Goal: Information Seeking & Learning: Learn about a topic

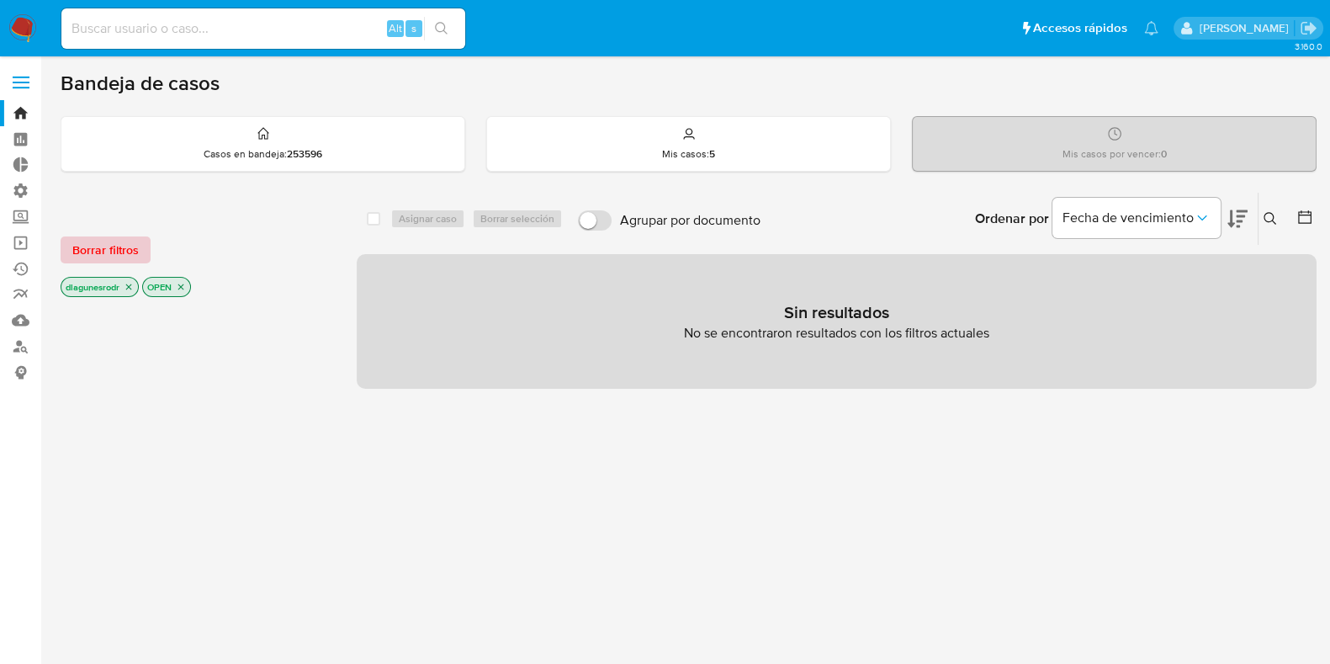
click at [118, 244] on span "Borrar filtros" at bounding box center [105, 250] width 66 height 24
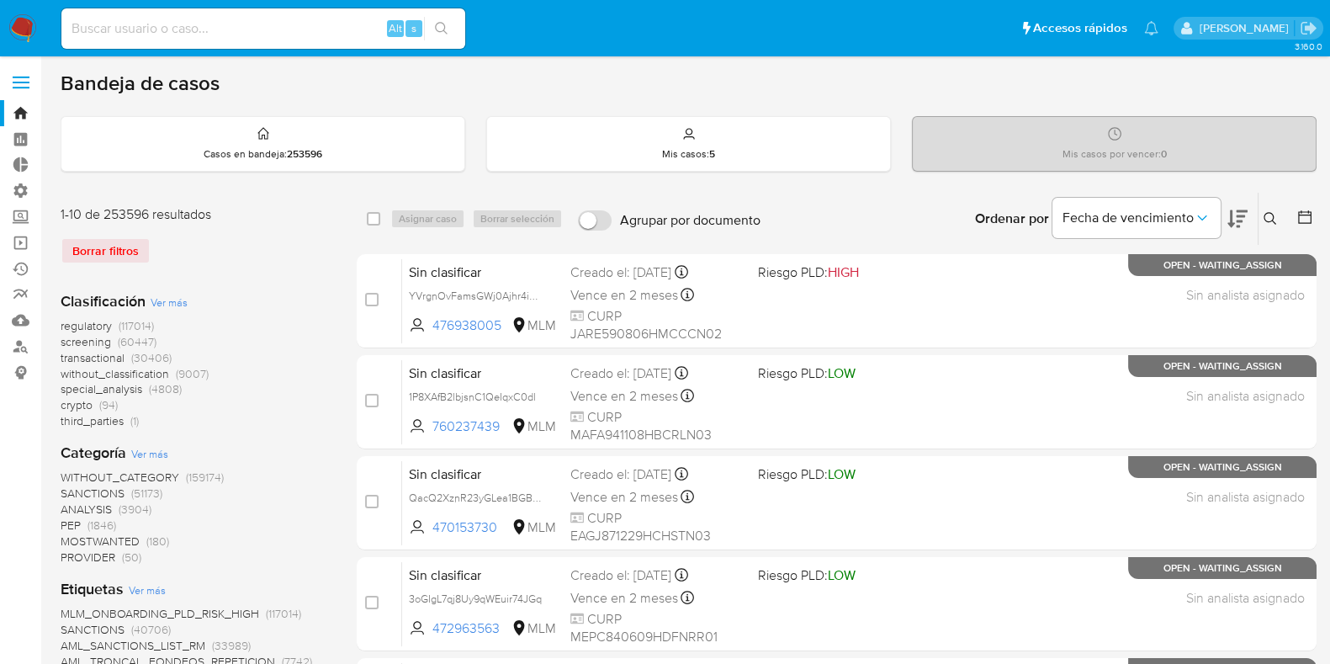
click at [1268, 221] on icon at bounding box center [1269, 218] width 13 height 13
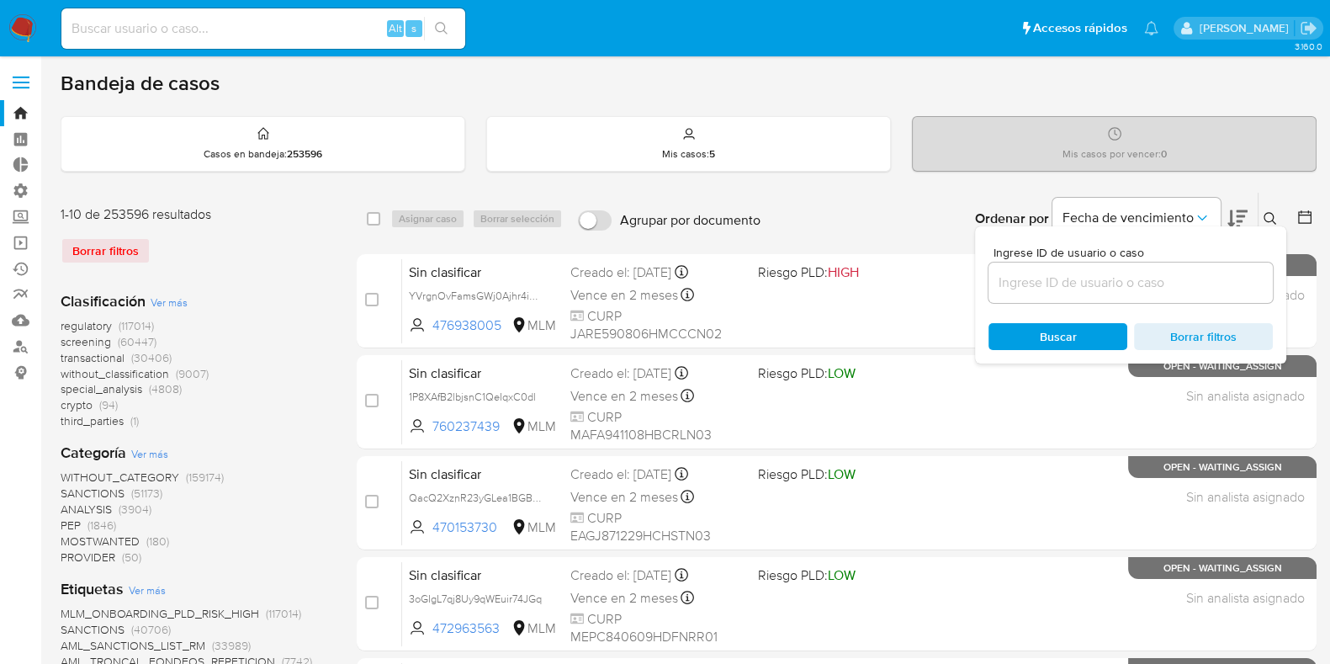
click at [1040, 288] on input at bounding box center [1130, 283] width 284 height 22
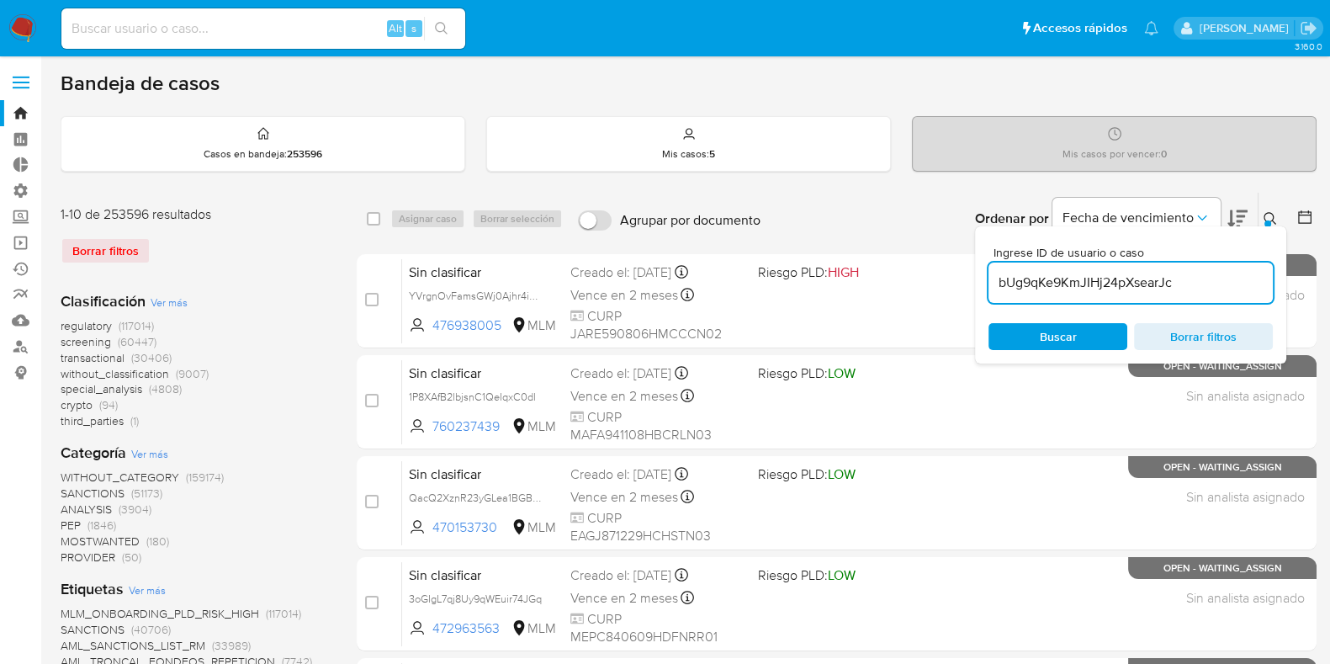
type input "bUg9qKe9KmJIHj24pXsearJc"
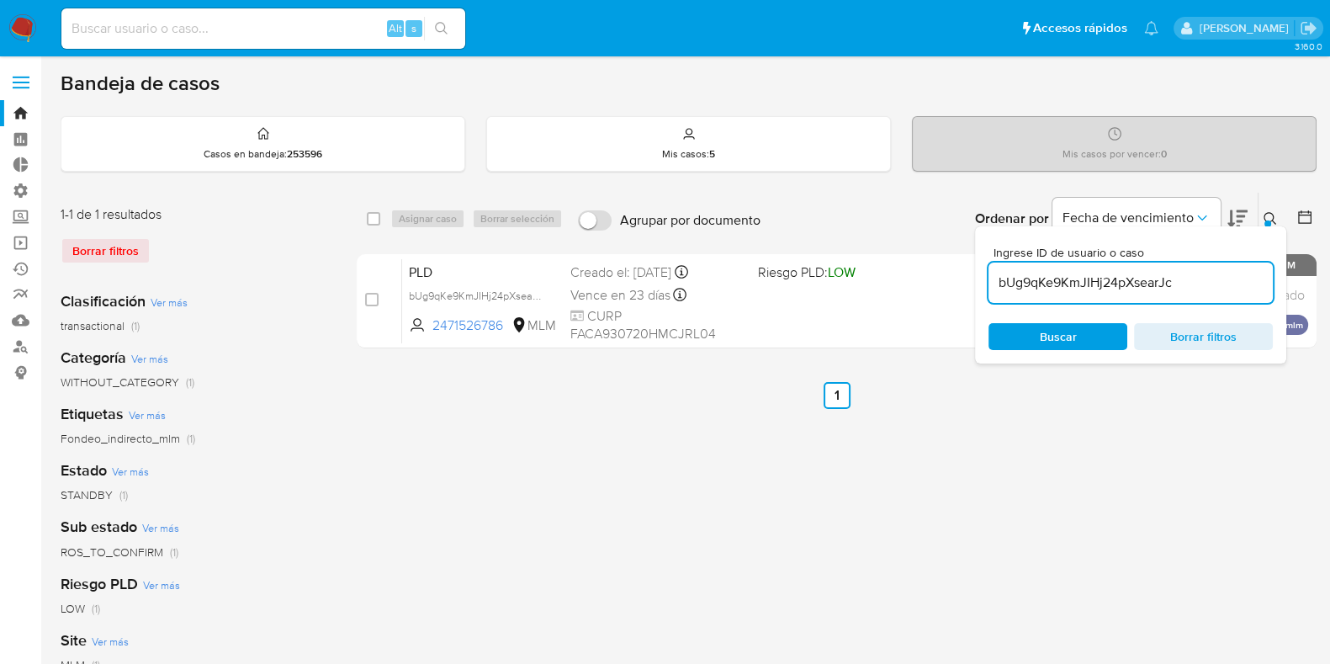
click at [1274, 215] on icon at bounding box center [1269, 218] width 13 height 13
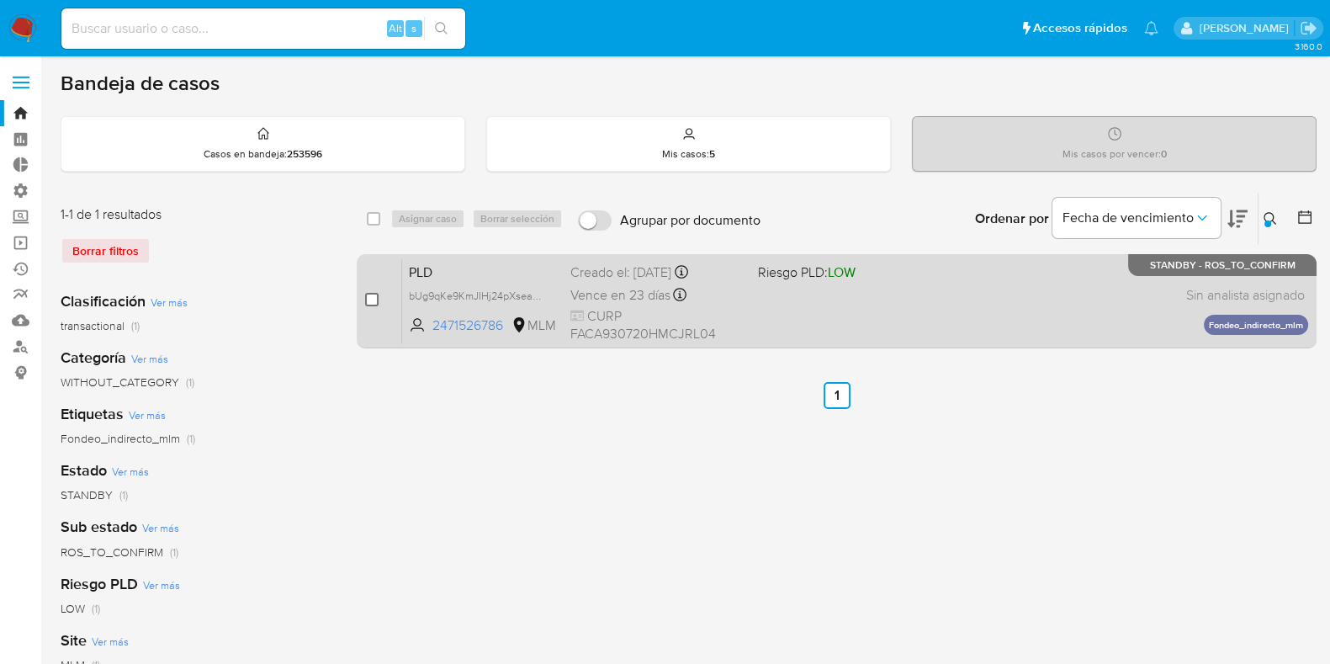
click at [370, 297] on input "checkbox" at bounding box center [371, 299] width 13 height 13
checkbox input "true"
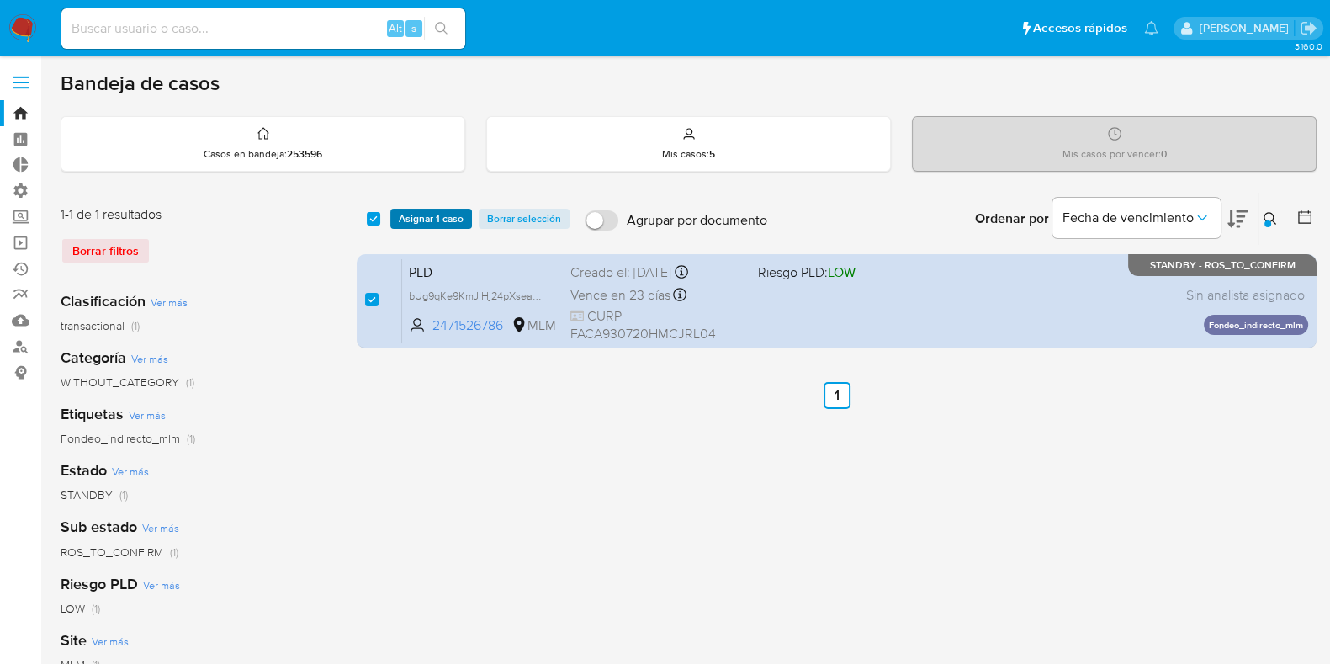
click at [439, 216] on span "Asignar 1 caso" at bounding box center [431, 218] width 65 height 17
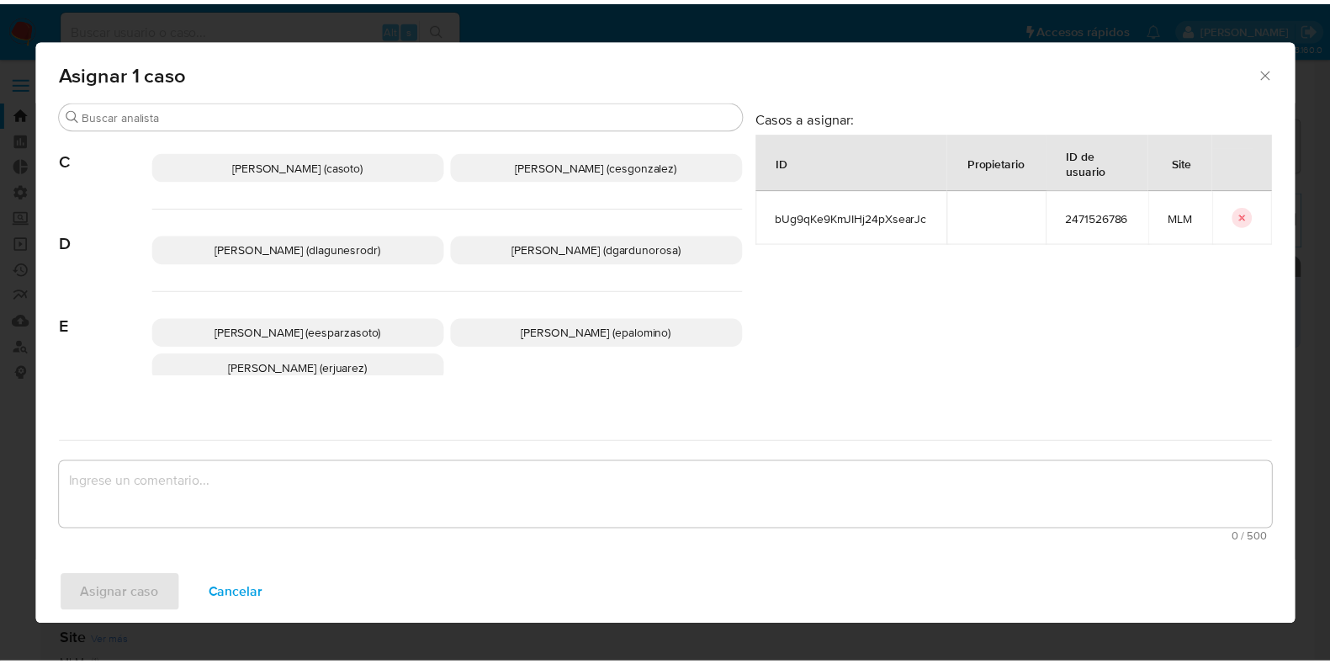
scroll to position [209, 0]
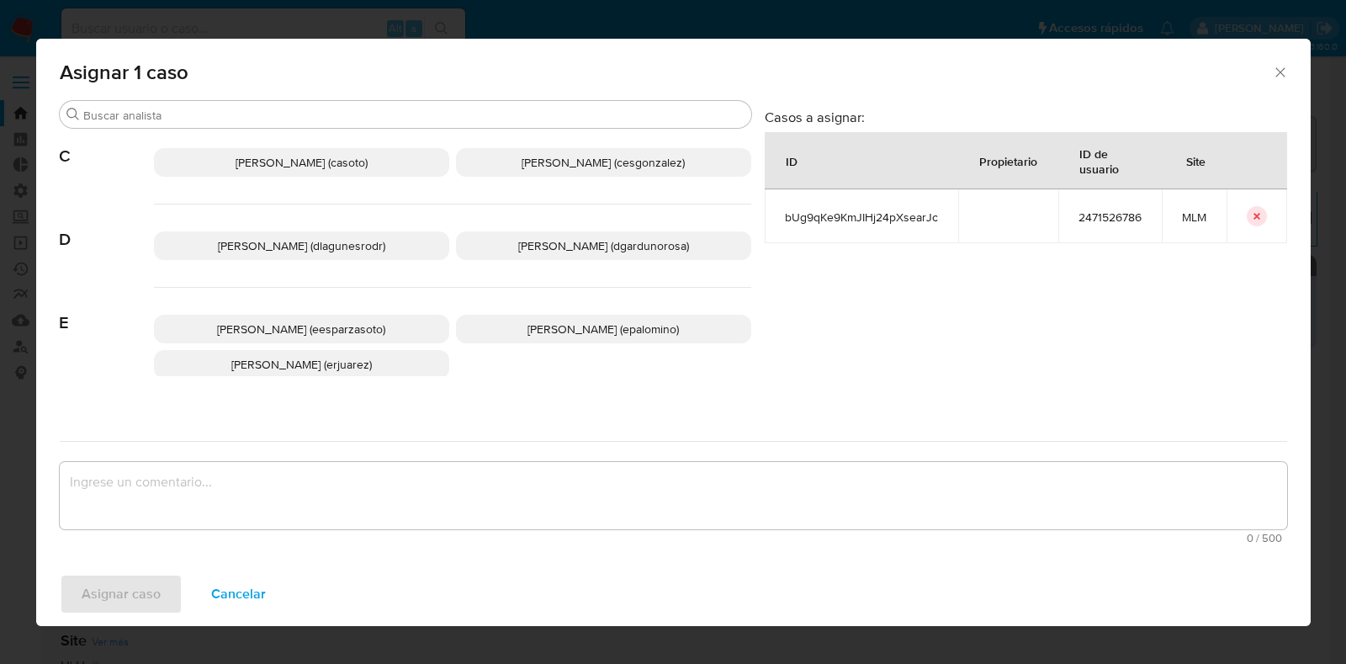
click at [336, 244] on span "Daniela Rosa Lagunes (dlagunesrodr)" at bounding box center [301, 245] width 167 height 17
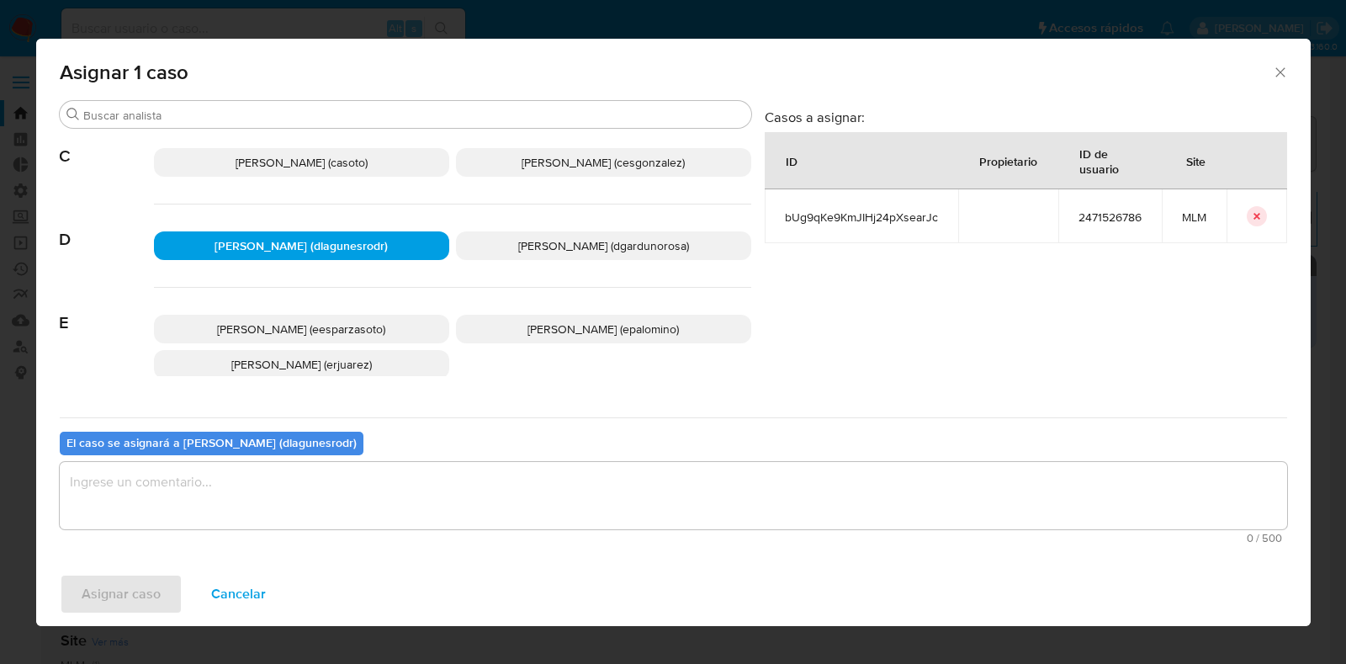
click at [415, 492] on textarea "assign-modal" at bounding box center [673, 495] width 1227 height 67
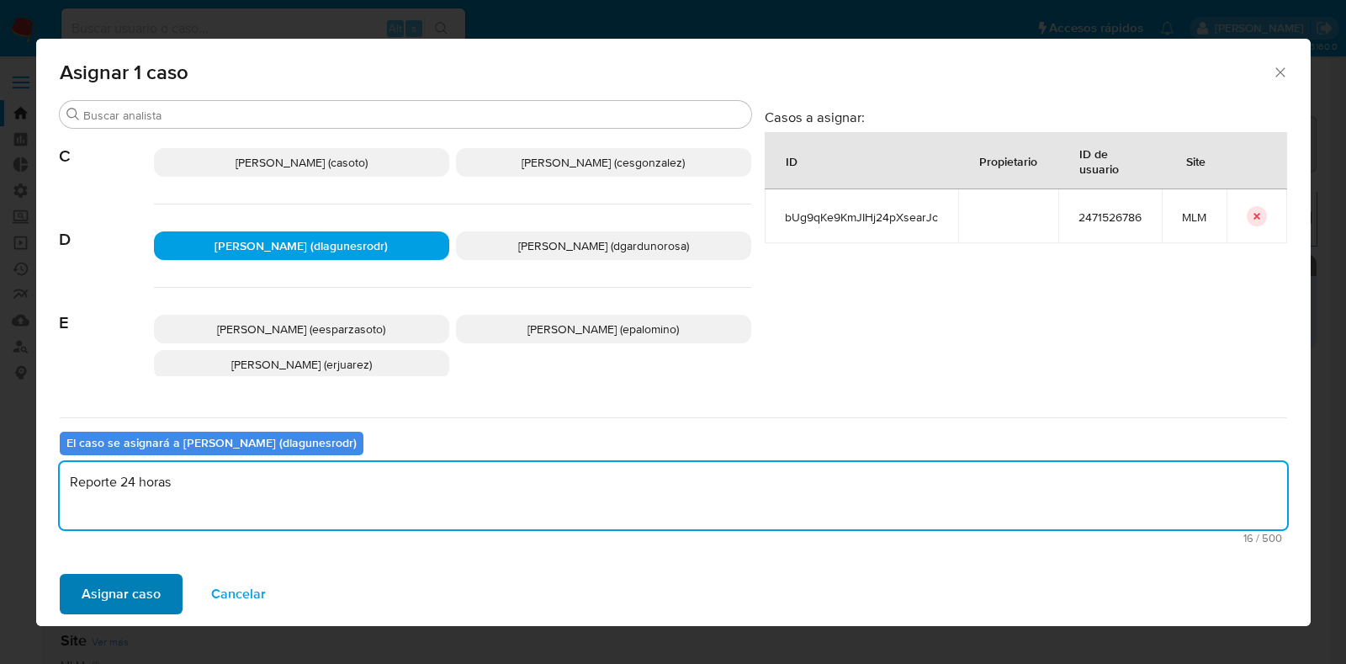
type textarea "Reporte 24 horas"
click at [140, 591] on span "Asignar caso" at bounding box center [121, 593] width 79 height 37
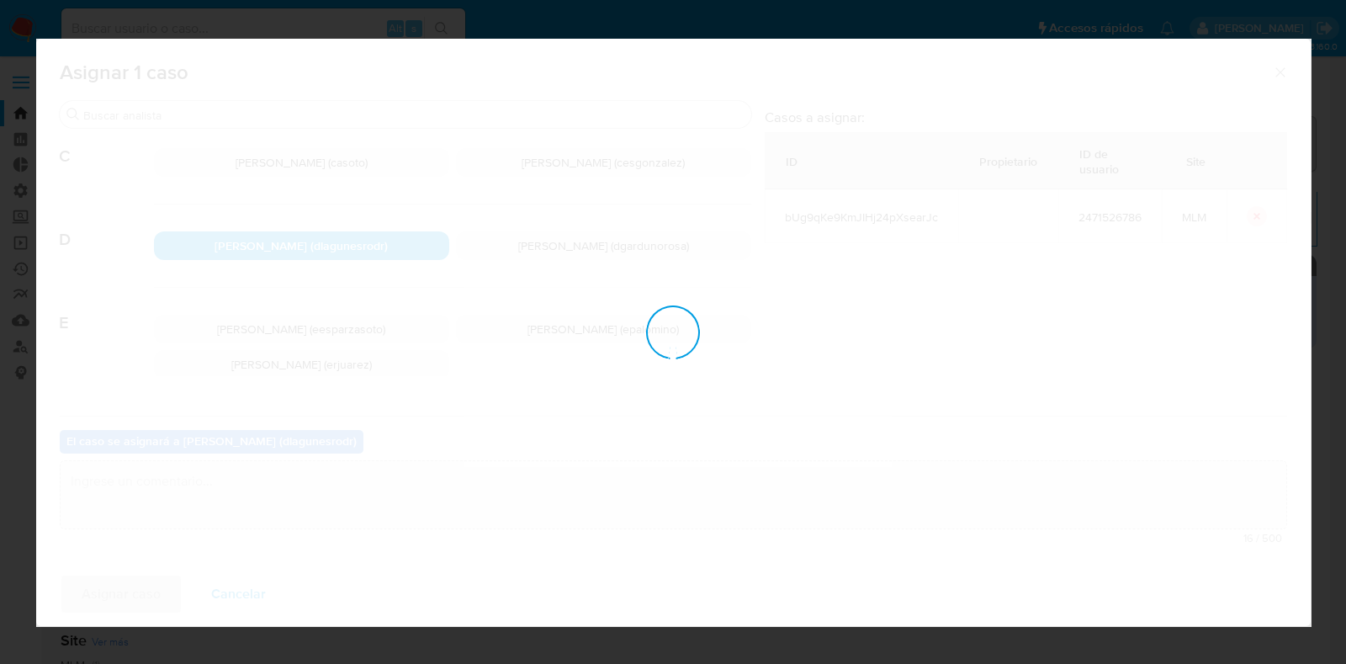
checkbox input "false"
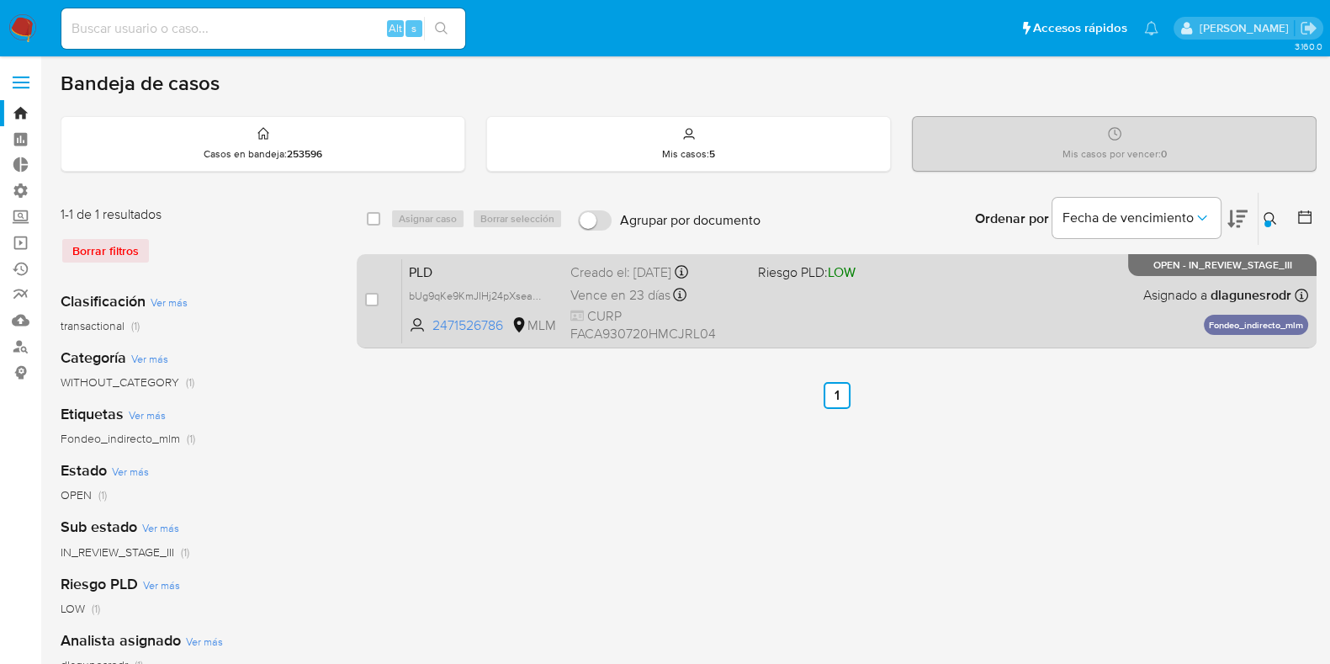
click at [474, 264] on span "PLD" at bounding box center [483, 271] width 148 height 22
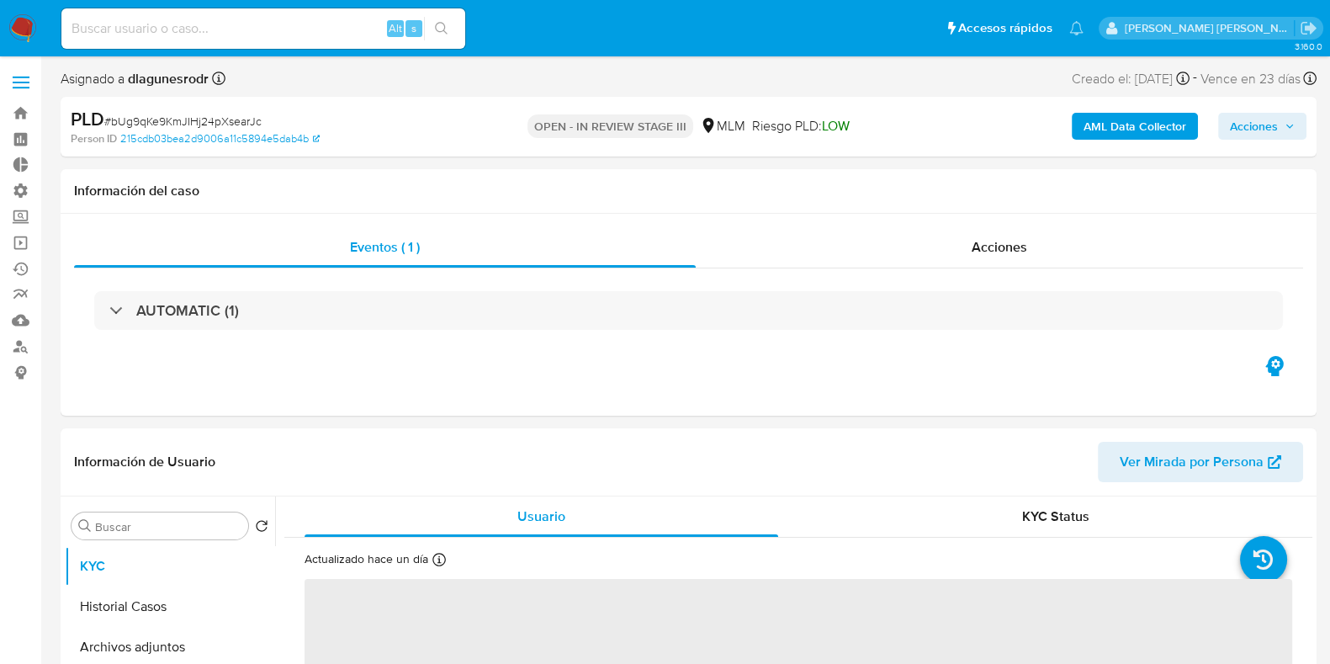
select select "10"
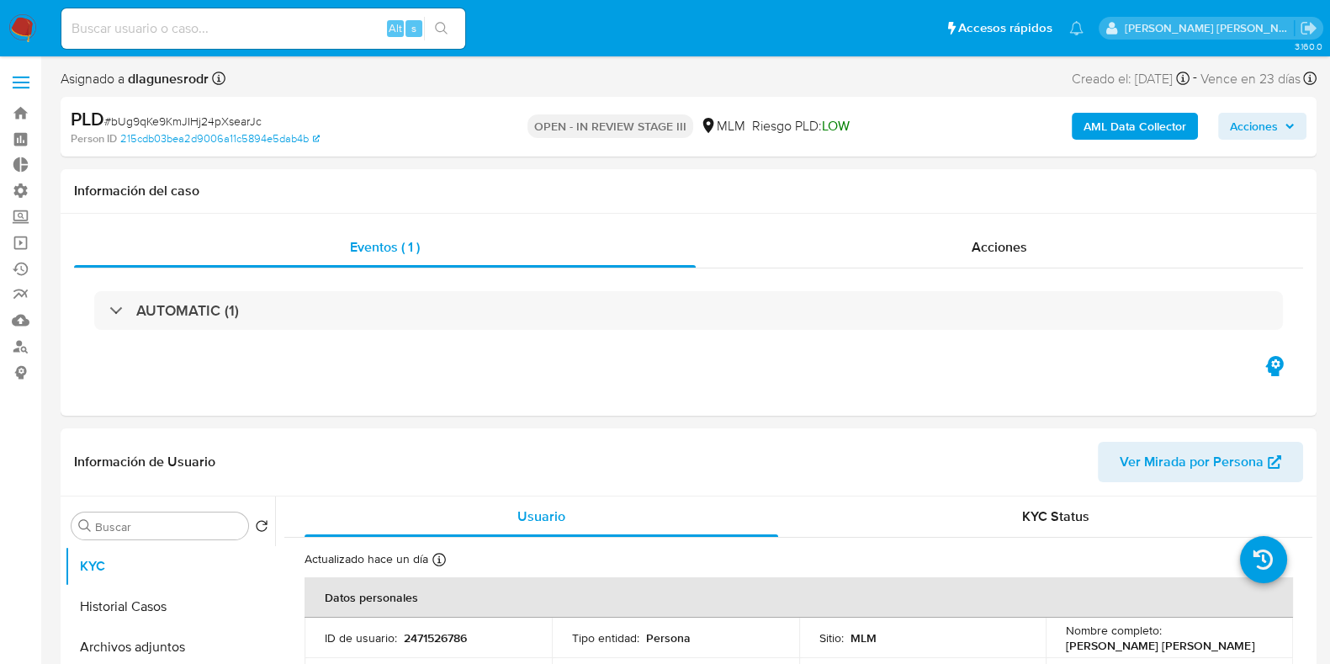
click at [1245, 125] on span "Acciones" at bounding box center [1254, 126] width 48 height 27
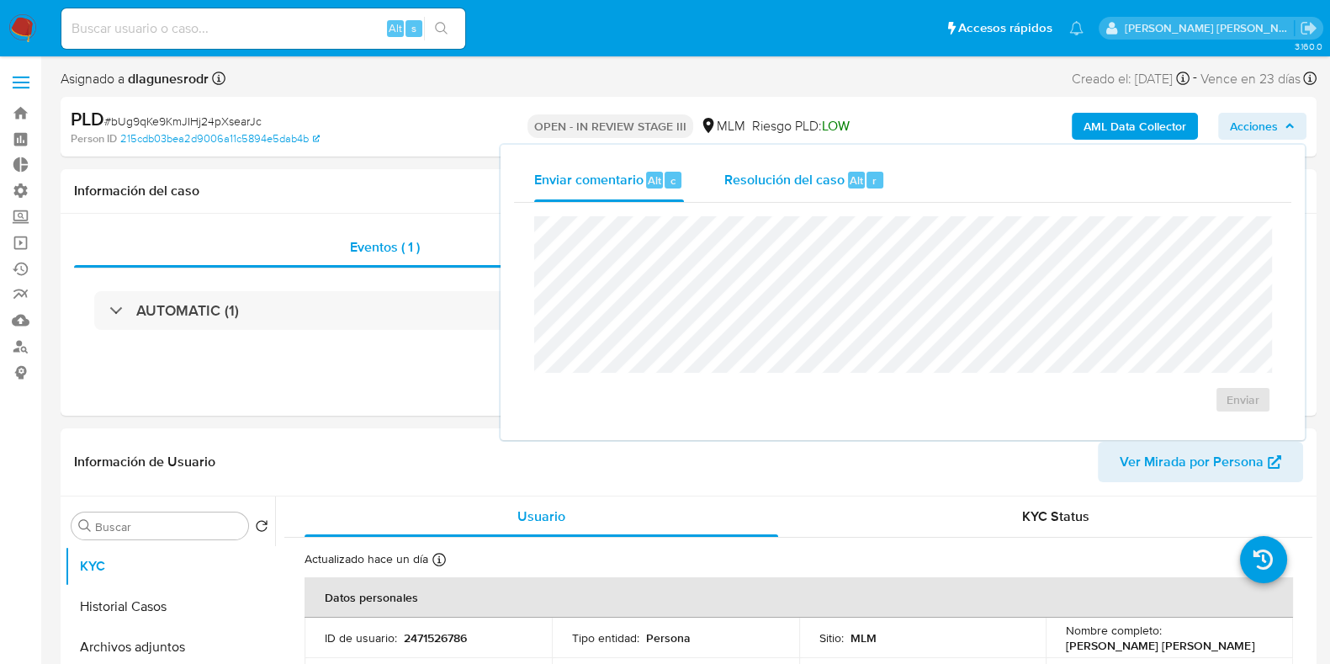
click at [807, 177] on span "Resolución del caso" at bounding box center [784, 179] width 120 height 19
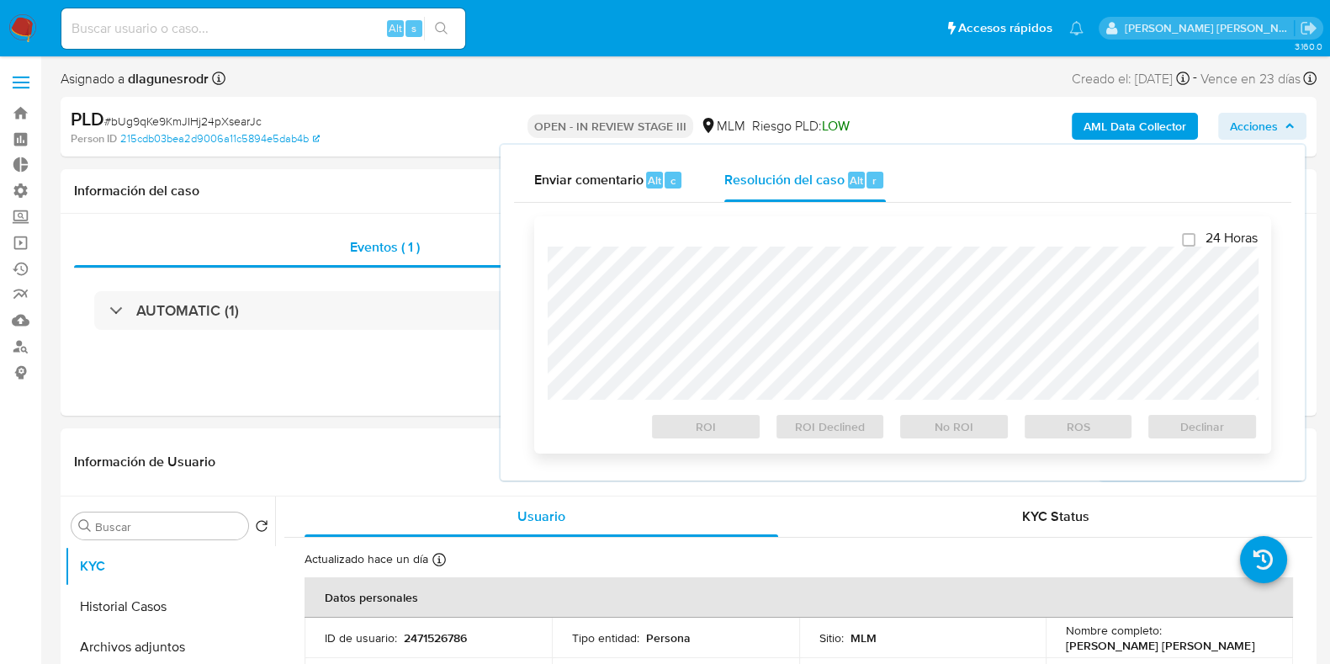
checkbox input "true"
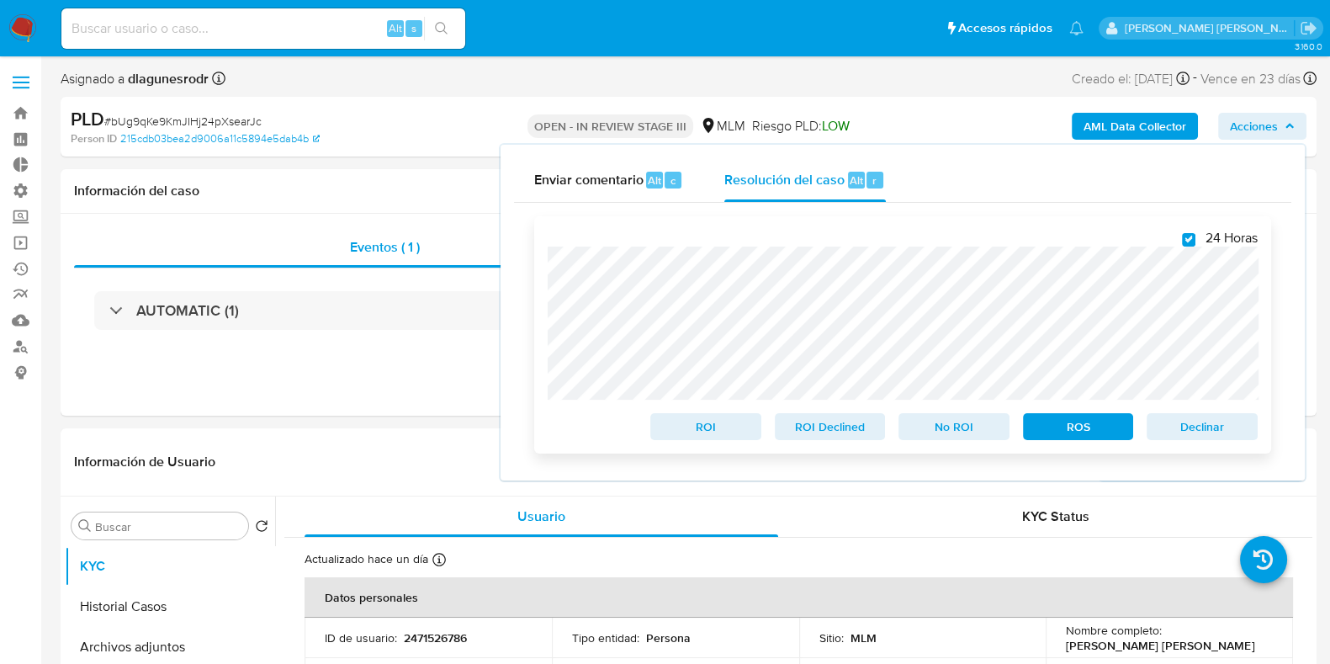
click at [1084, 426] on span "ROS" at bounding box center [1078, 427] width 87 height 24
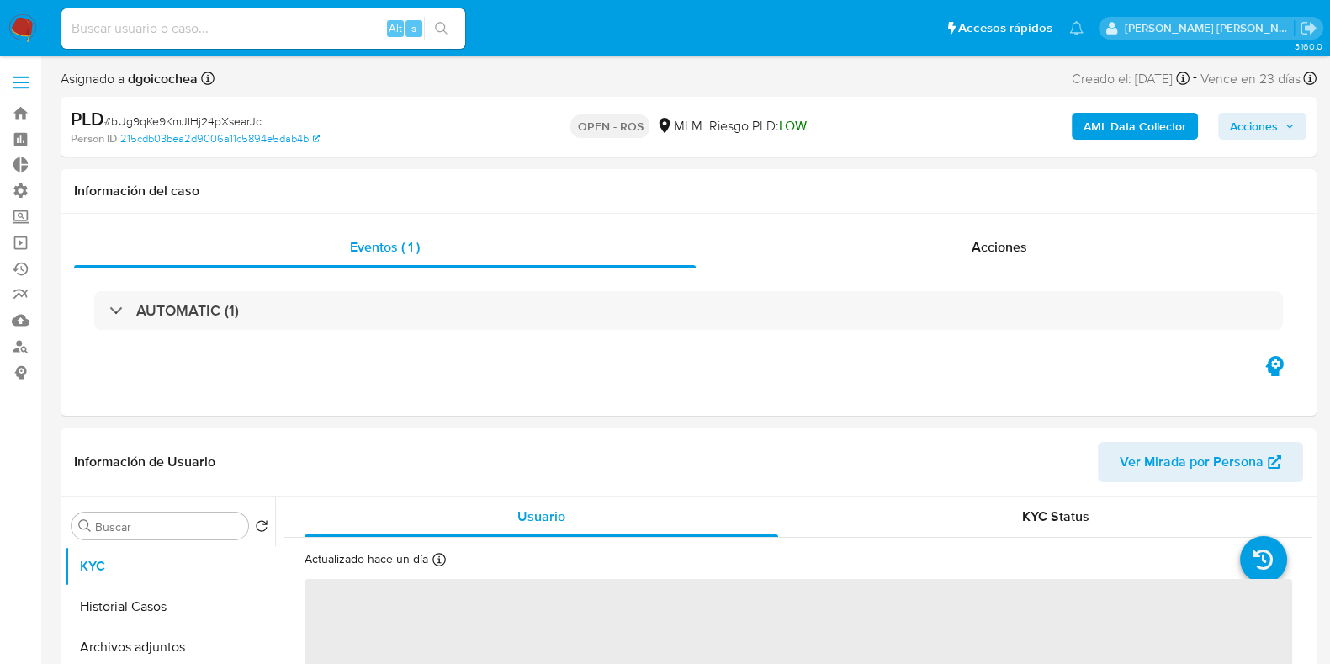
select select "10"
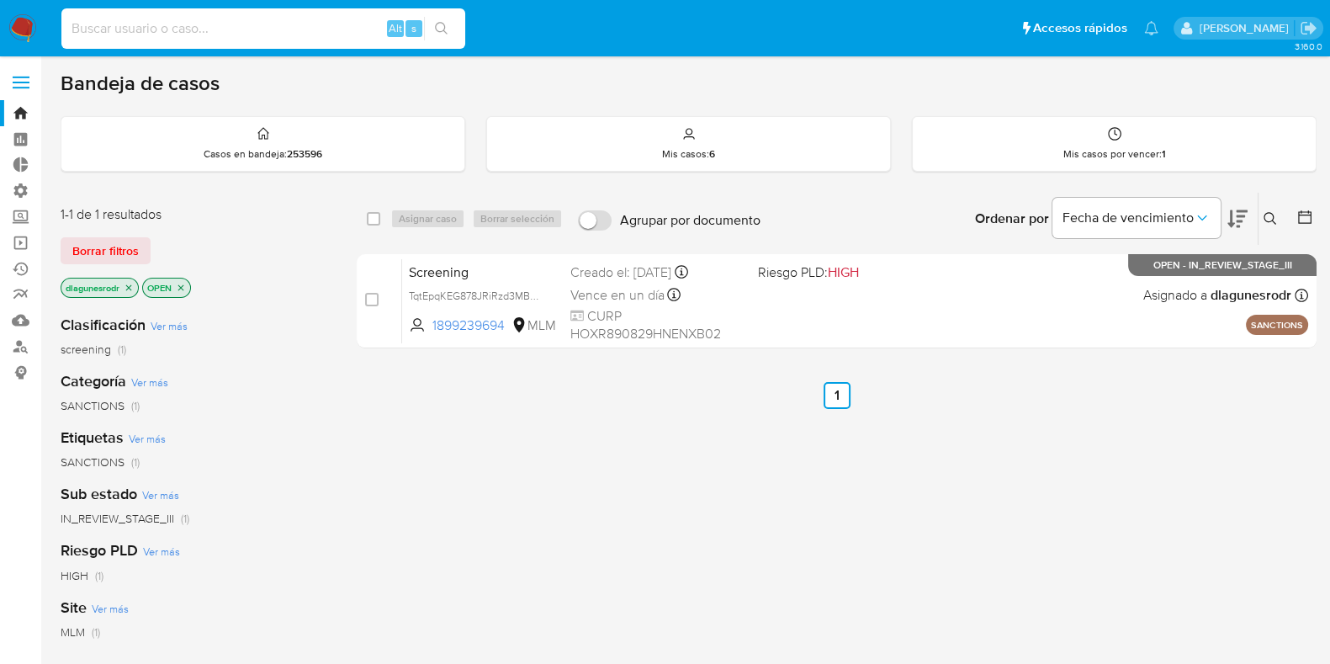
click at [139, 35] on input at bounding box center [263, 29] width 404 height 22
paste input "1325943530"
type input "1325943530"
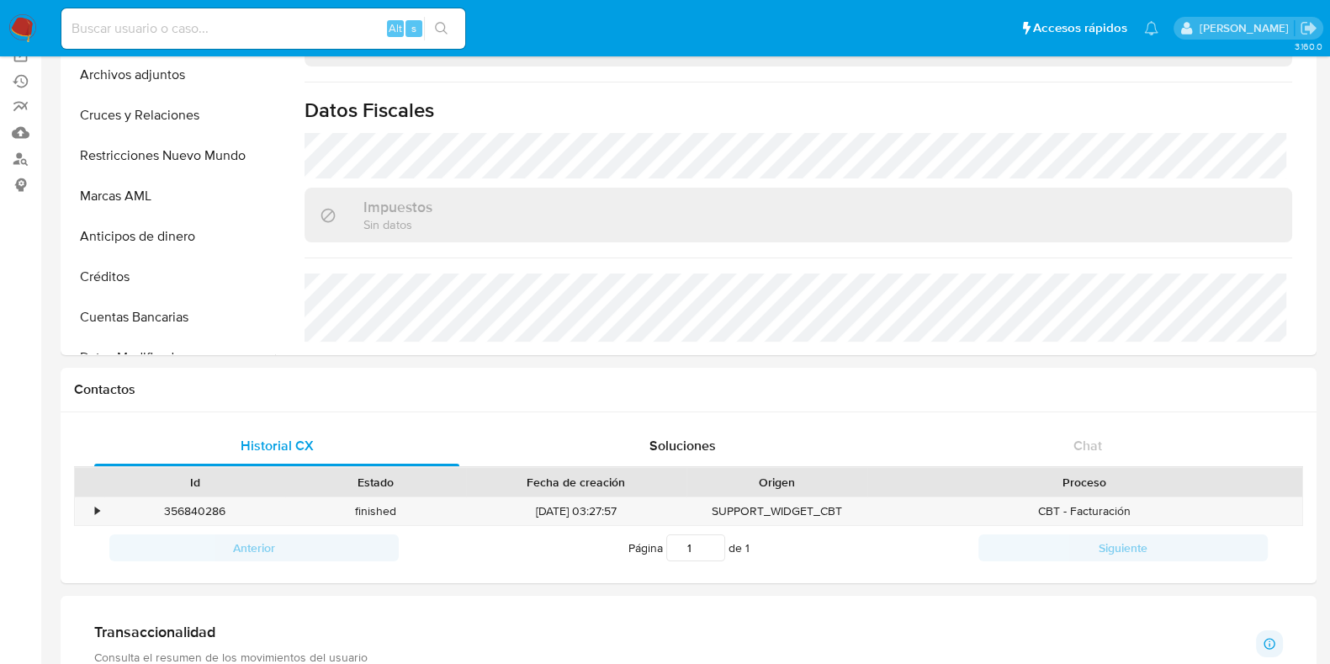
scroll to position [526, 0]
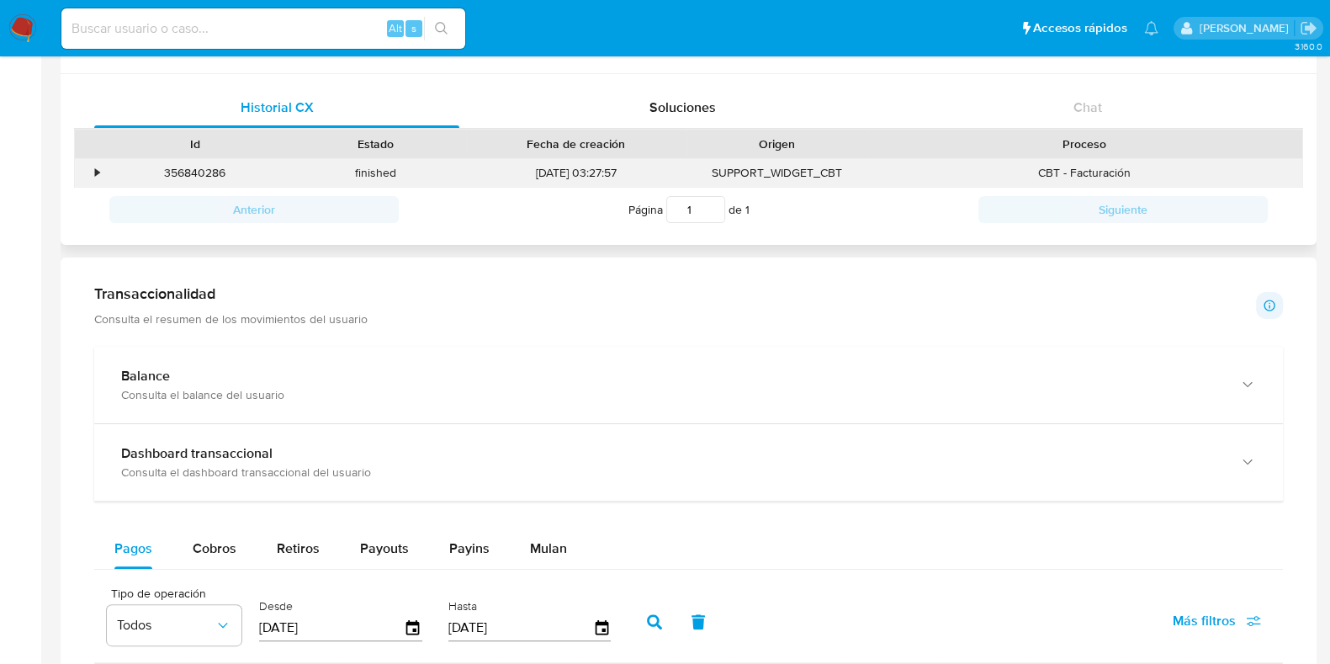
click at [95, 165] on div "•" at bounding box center [97, 173] width 4 height 16
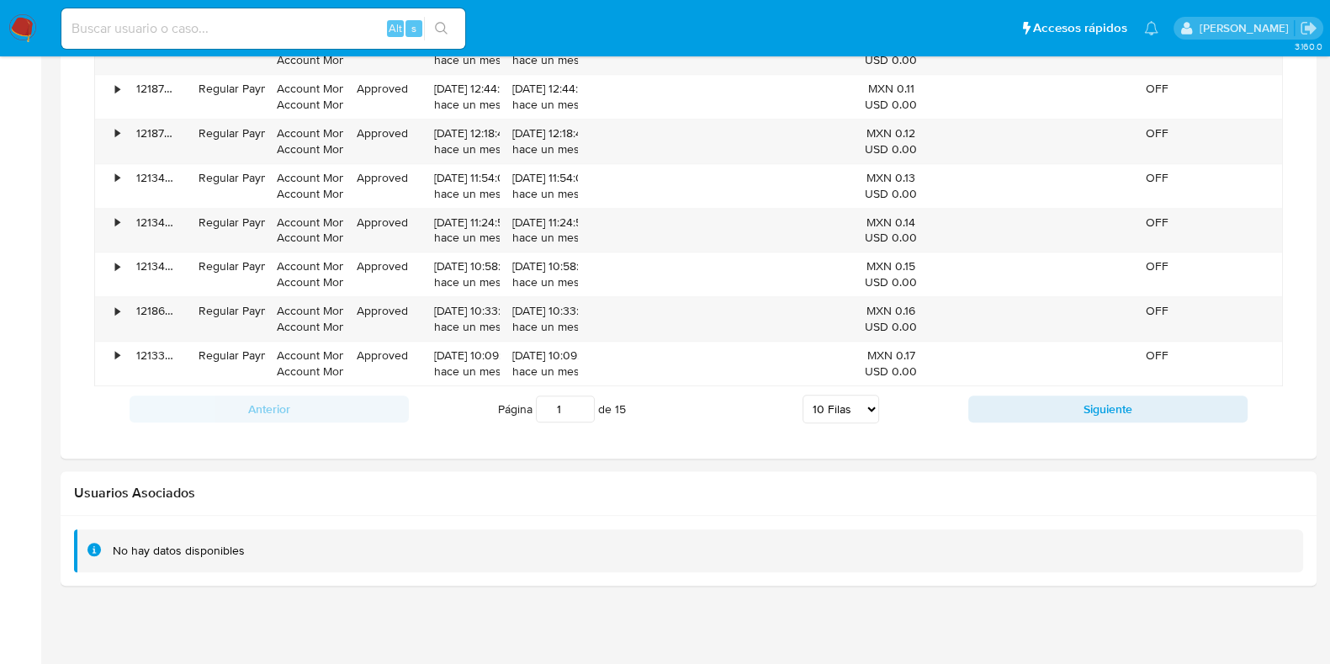
scroll to position [1630, 0]
click at [863, 401] on select "5 Filas 10 Filas 20 Filas 25 Filas 50 Filas 100 Filas" at bounding box center [840, 408] width 77 height 29
select select "100"
click at [802, 394] on select "5 Filas 10 Filas 20 Filas 25 Filas 50 Filas 100 Filas" at bounding box center [840, 408] width 77 height 29
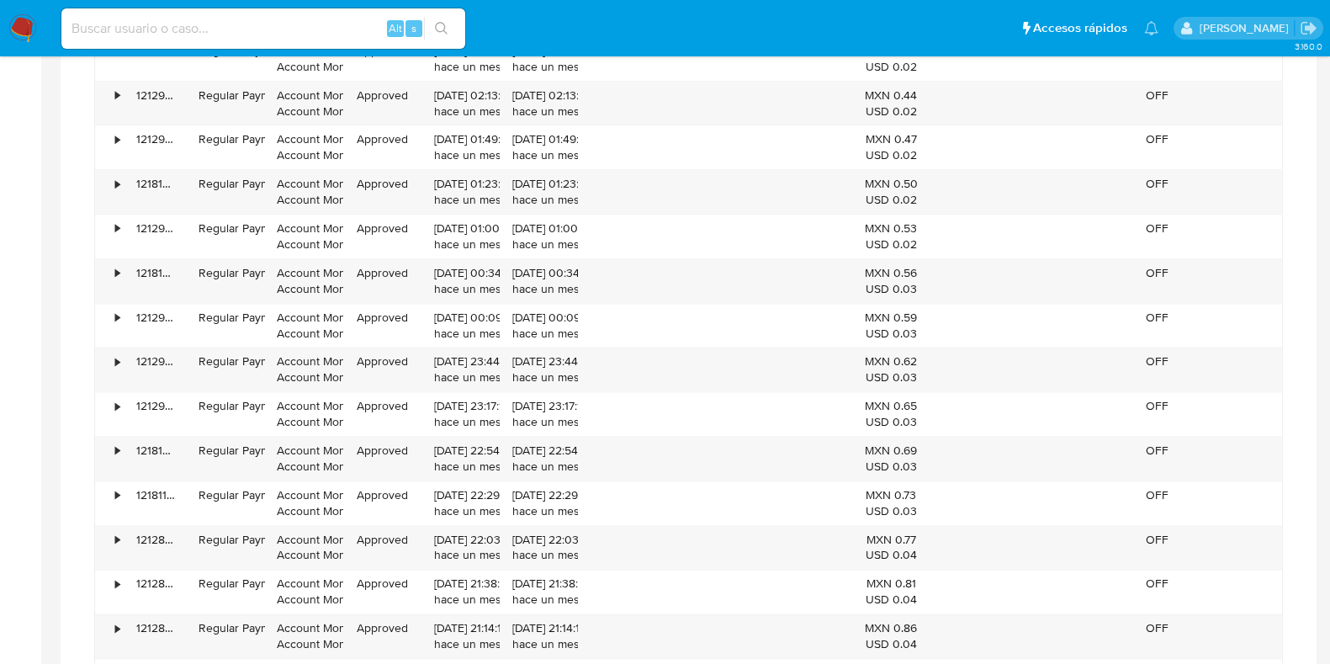
scroll to position [3102, 0]
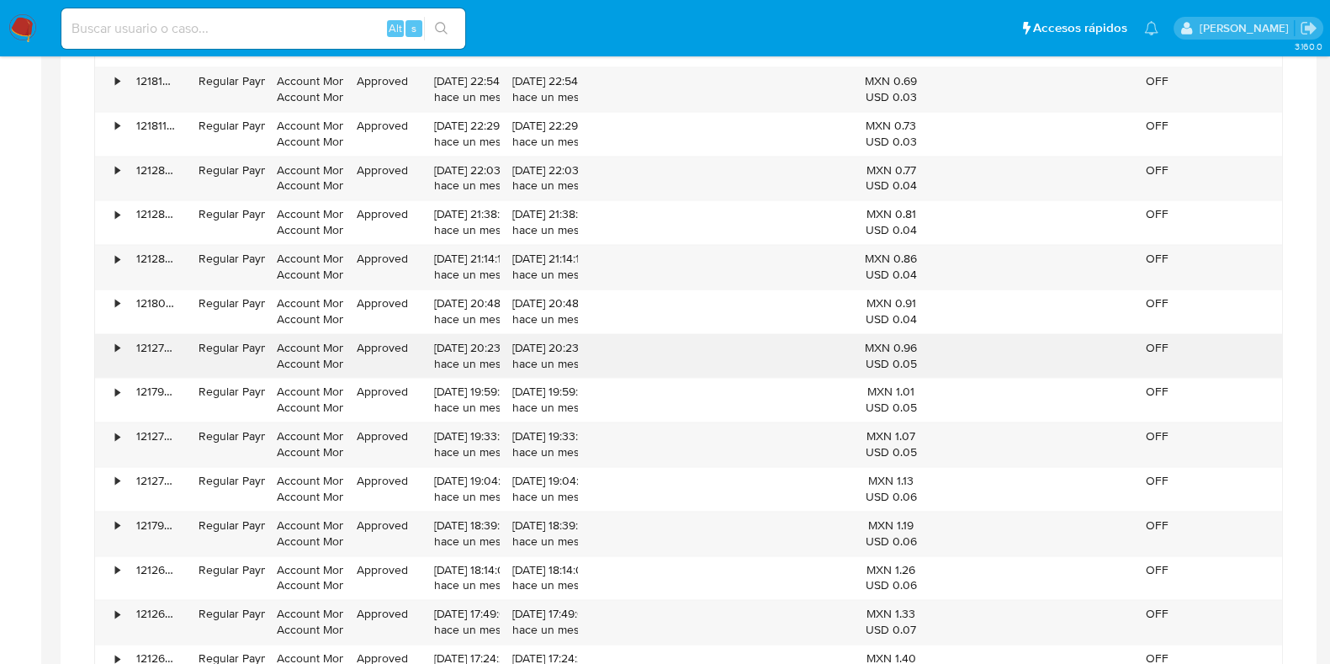
click at [115, 341] on div "•" at bounding box center [117, 348] width 4 height 16
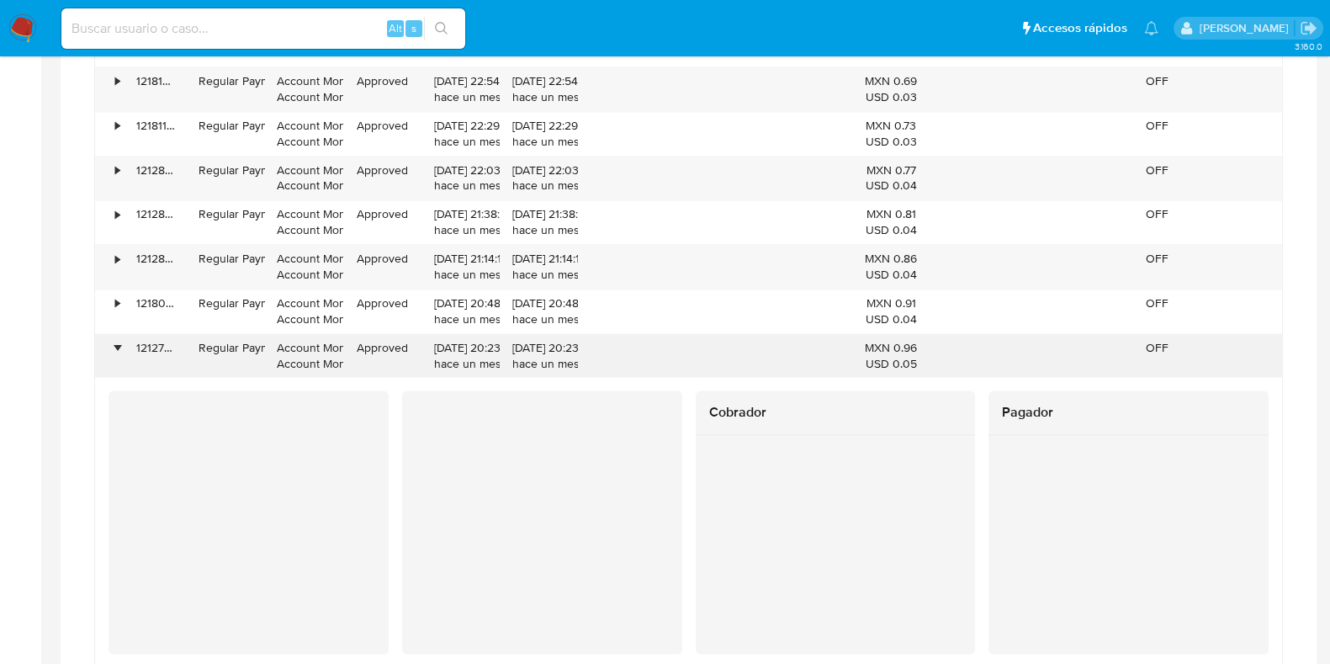
click at [115, 341] on div "•" at bounding box center [117, 348] width 4 height 16
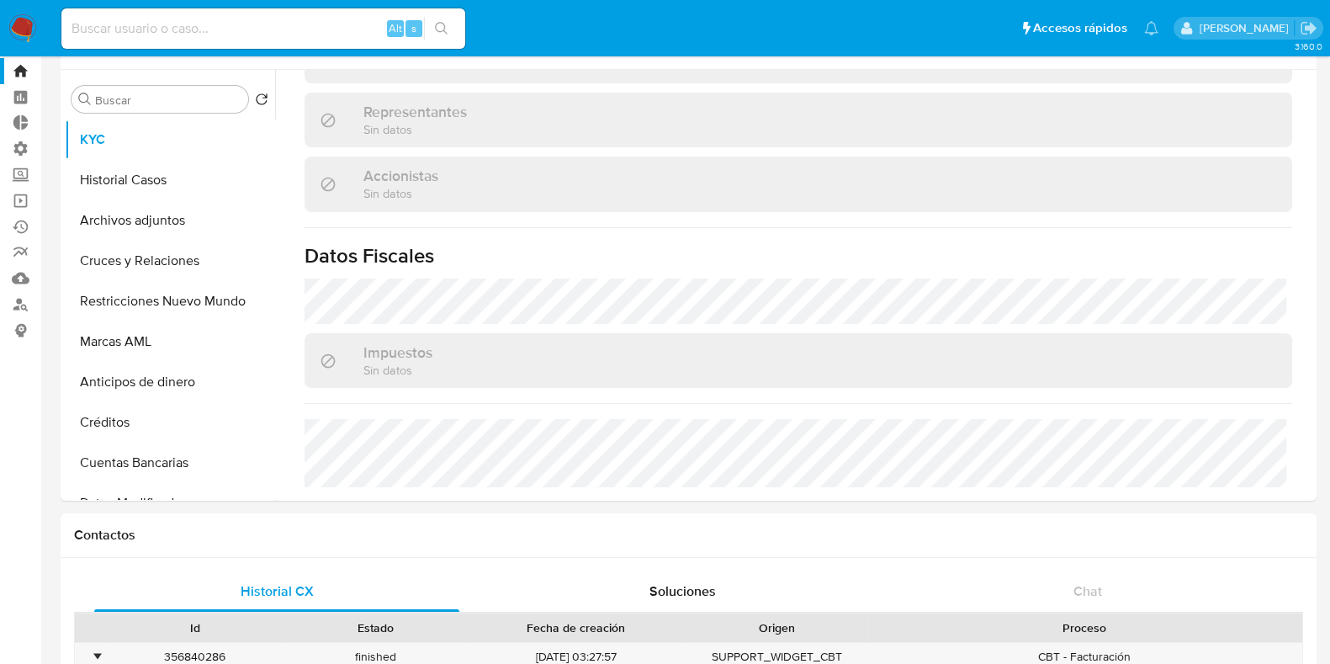
scroll to position [0, 0]
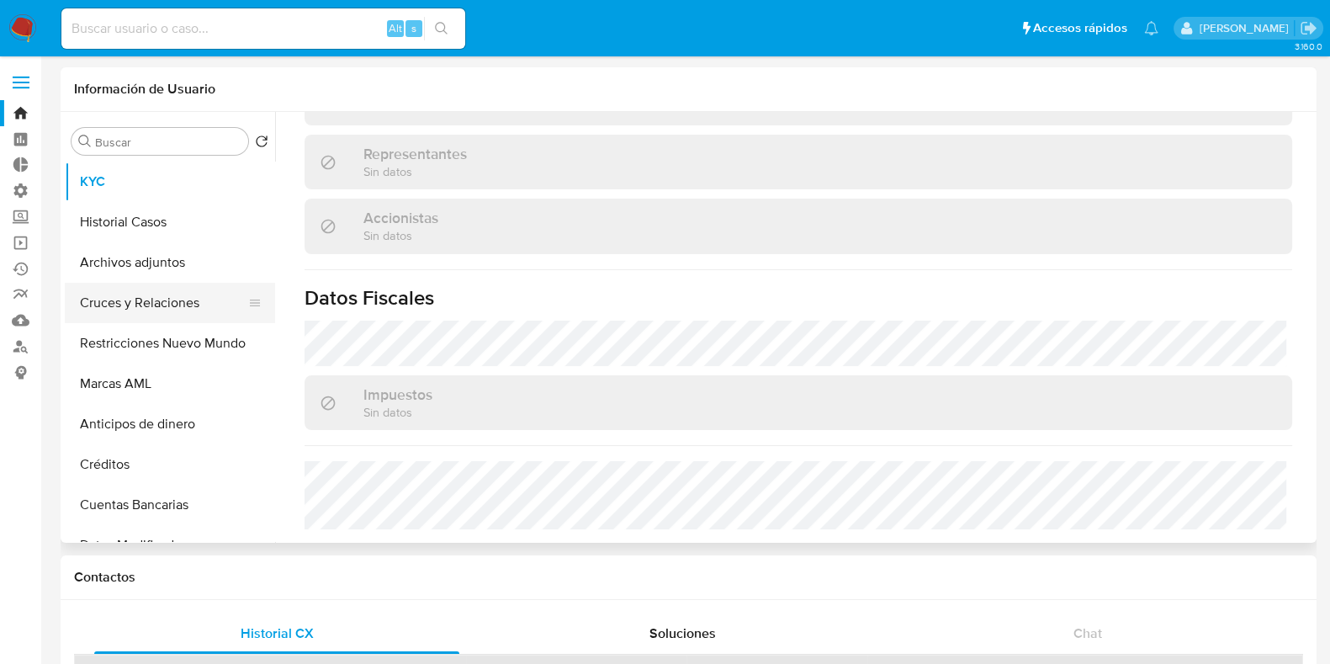
click at [169, 301] on button "Cruces y Relaciones" at bounding box center [163, 303] width 197 height 40
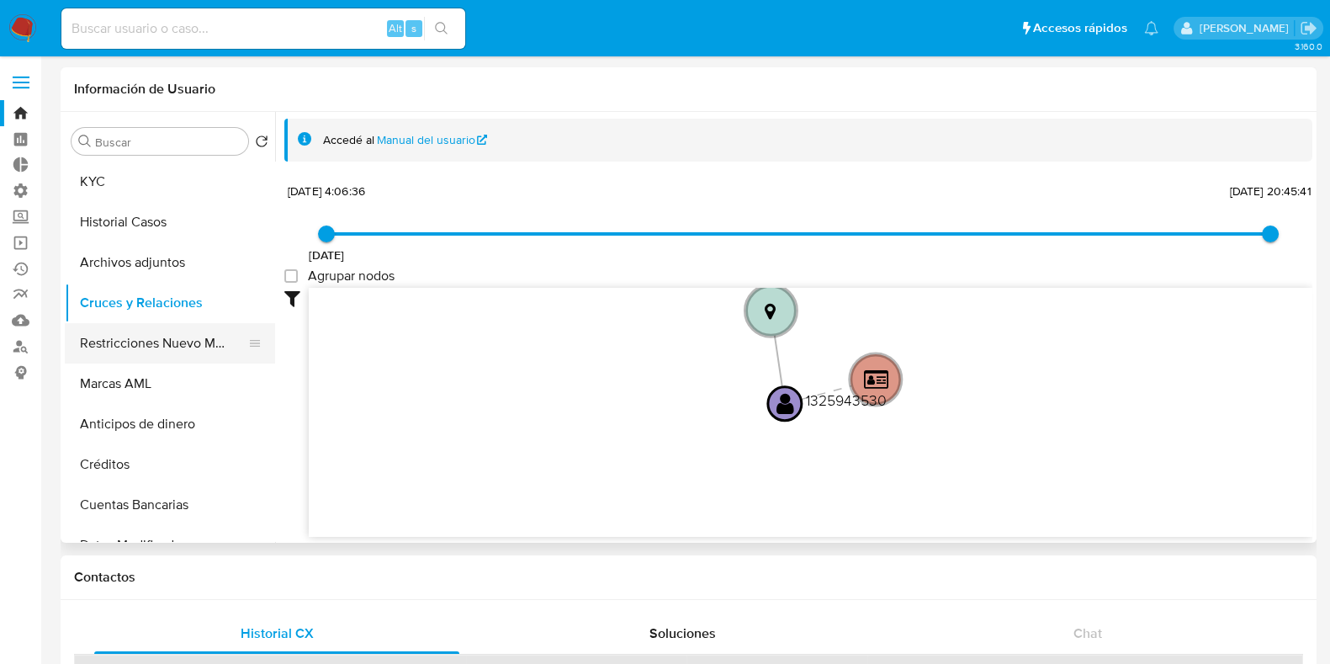
click at [150, 350] on button "Restricciones Nuevo Mundo" at bounding box center [163, 343] width 197 height 40
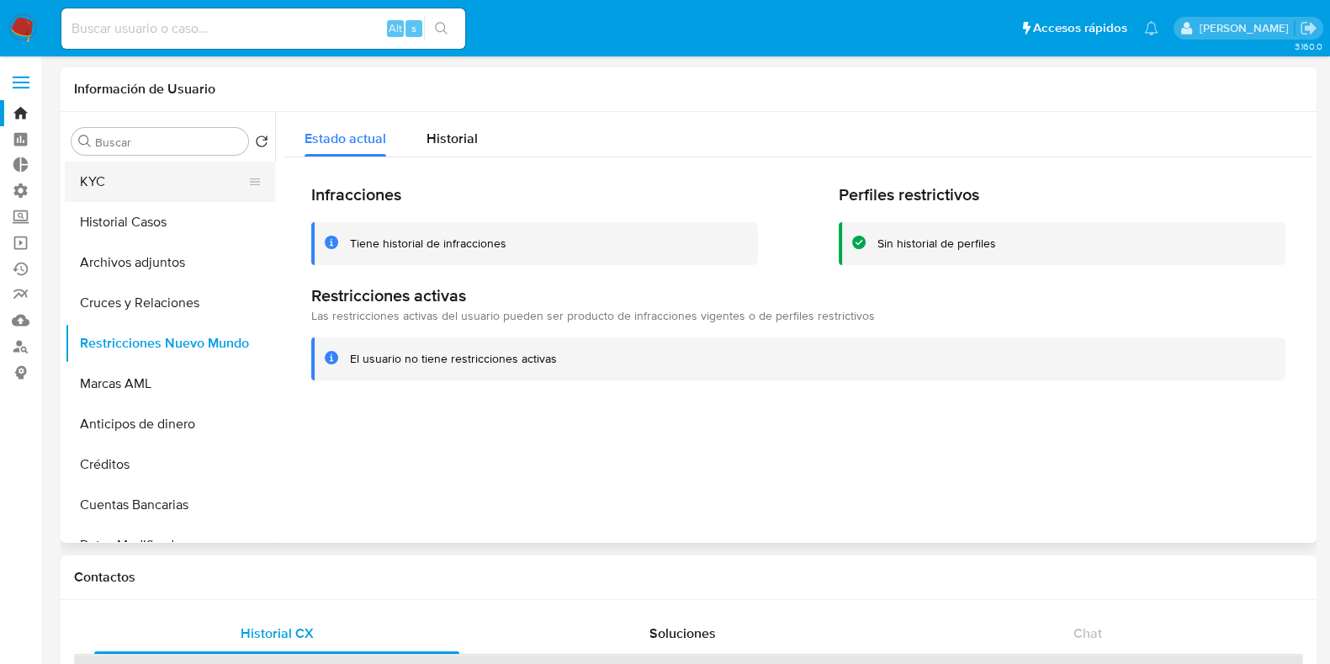
click at [148, 165] on button "KYC" at bounding box center [163, 181] width 197 height 40
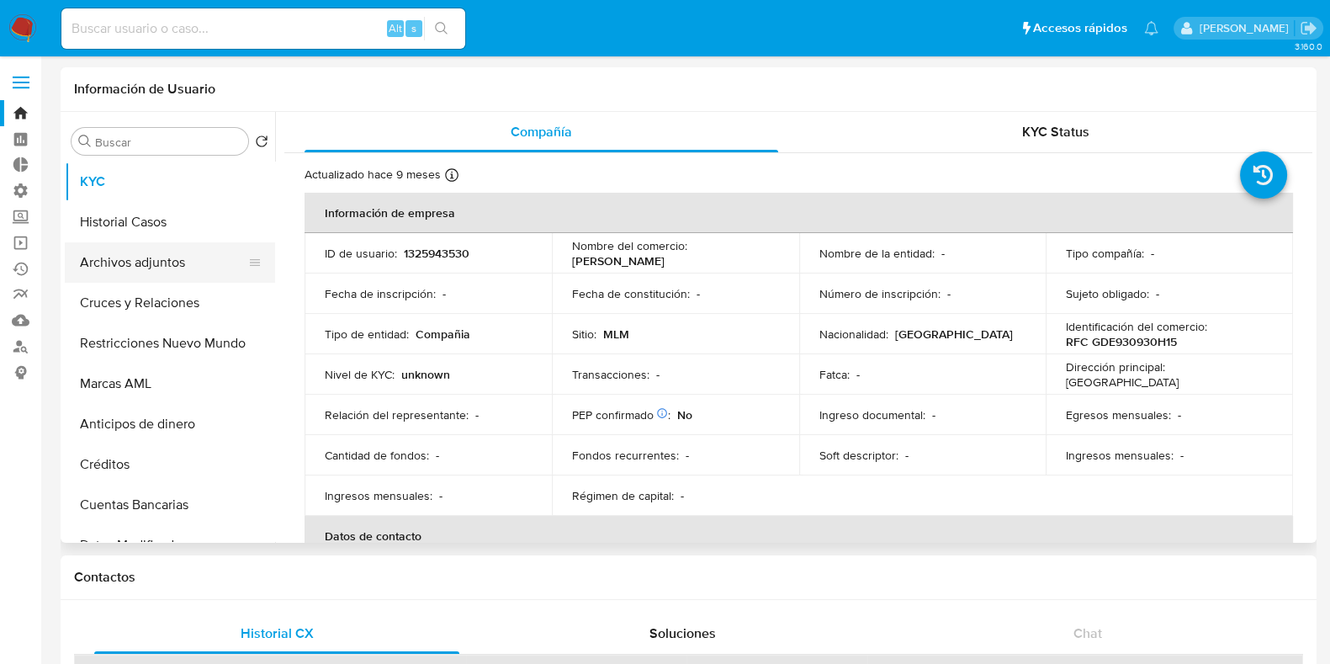
click at [142, 273] on button "Archivos adjuntos" at bounding box center [163, 262] width 197 height 40
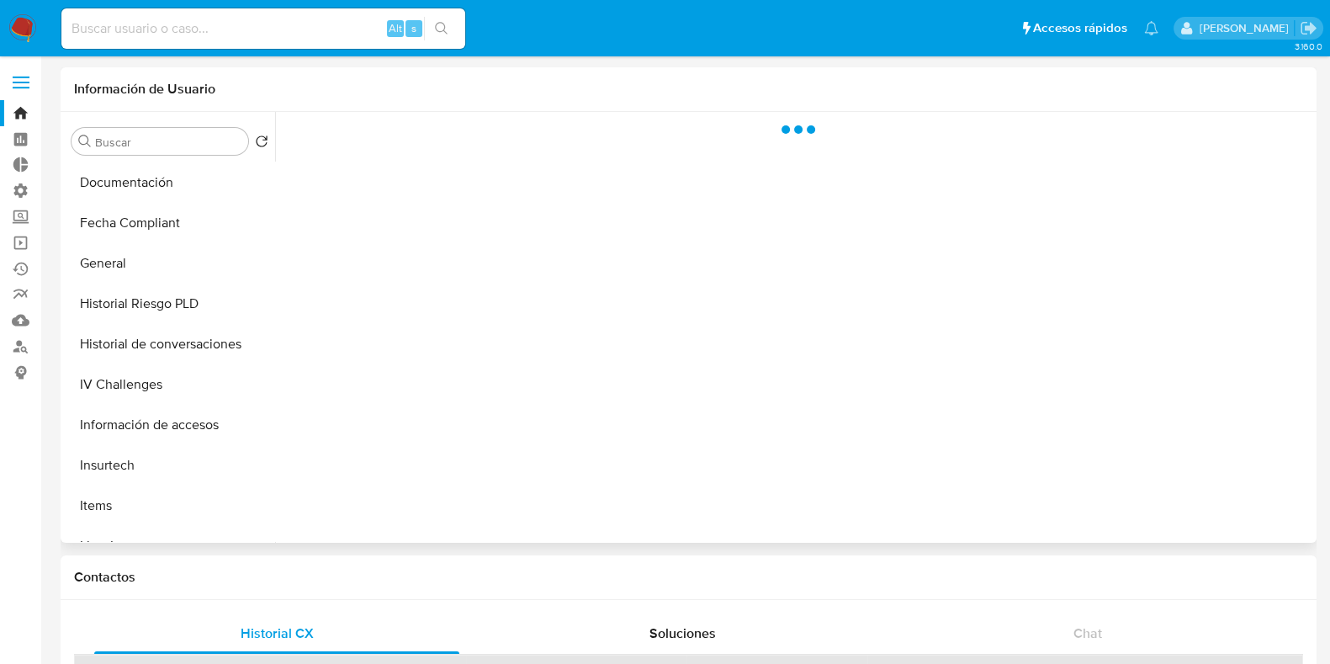
scroll to position [525, 0]
click at [114, 257] on button "General" at bounding box center [163, 262] width 197 height 40
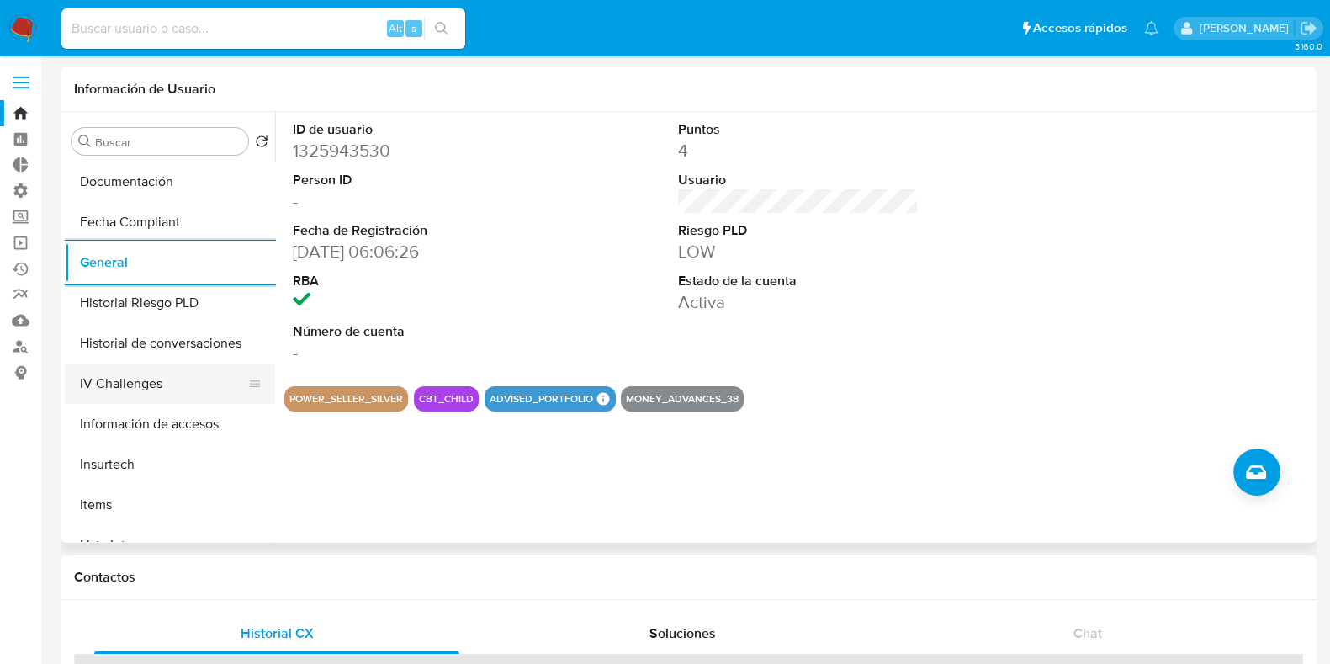
scroll to position [0, 0]
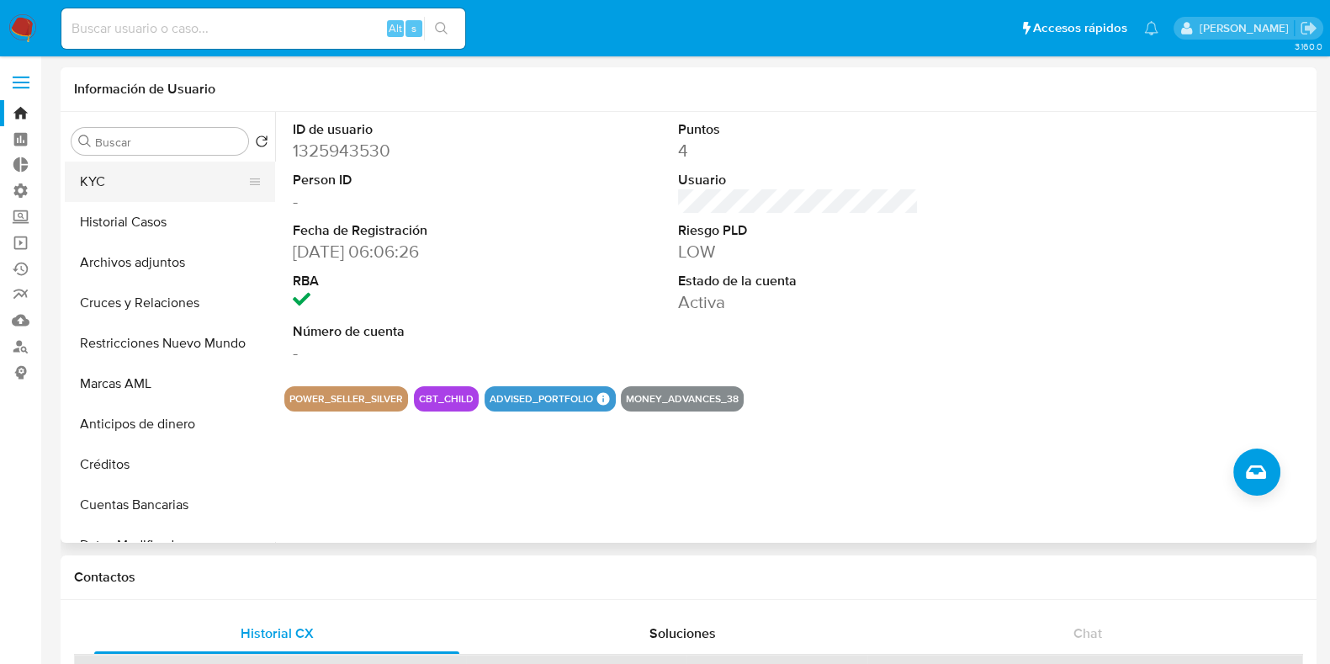
click at [153, 193] on button "KYC" at bounding box center [163, 181] width 197 height 40
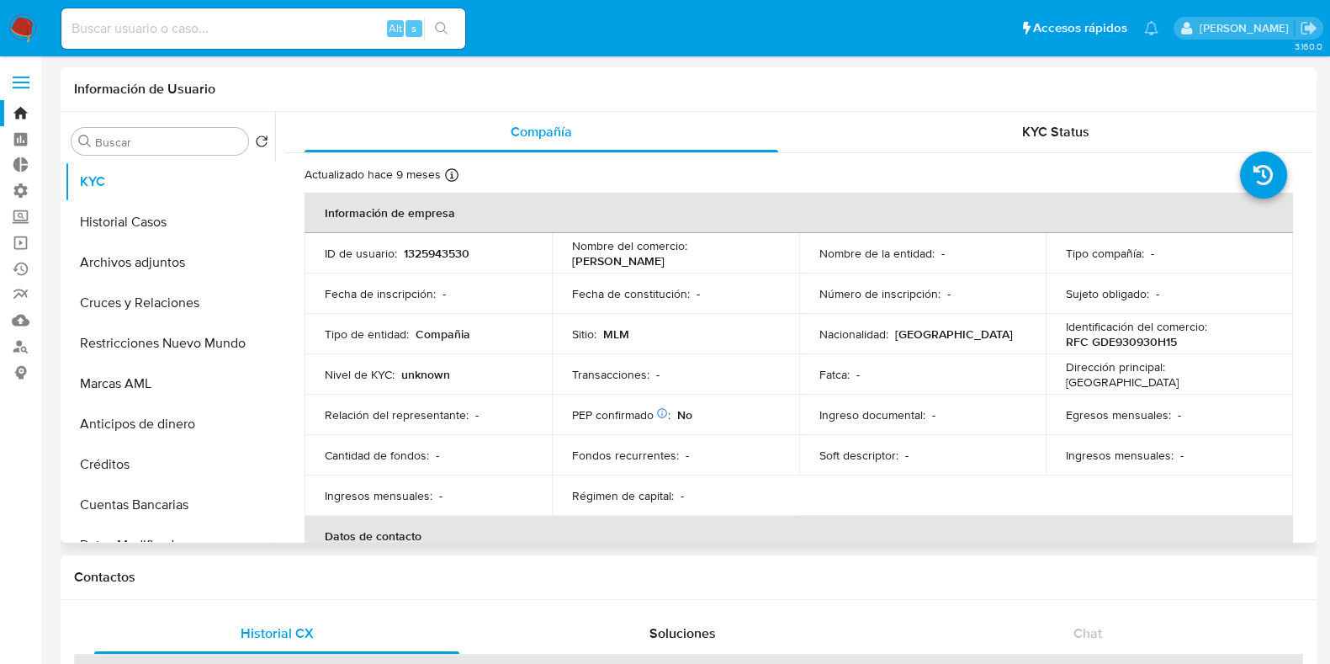
click at [1148, 342] on p "RFC GDE930930H15" at bounding box center [1121, 341] width 111 height 15
click at [24, 83] on label at bounding box center [21, 82] width 42 height 35
click at [0, 0] on input "checkbox" at bounding box center [0, 0] width 0 height 0
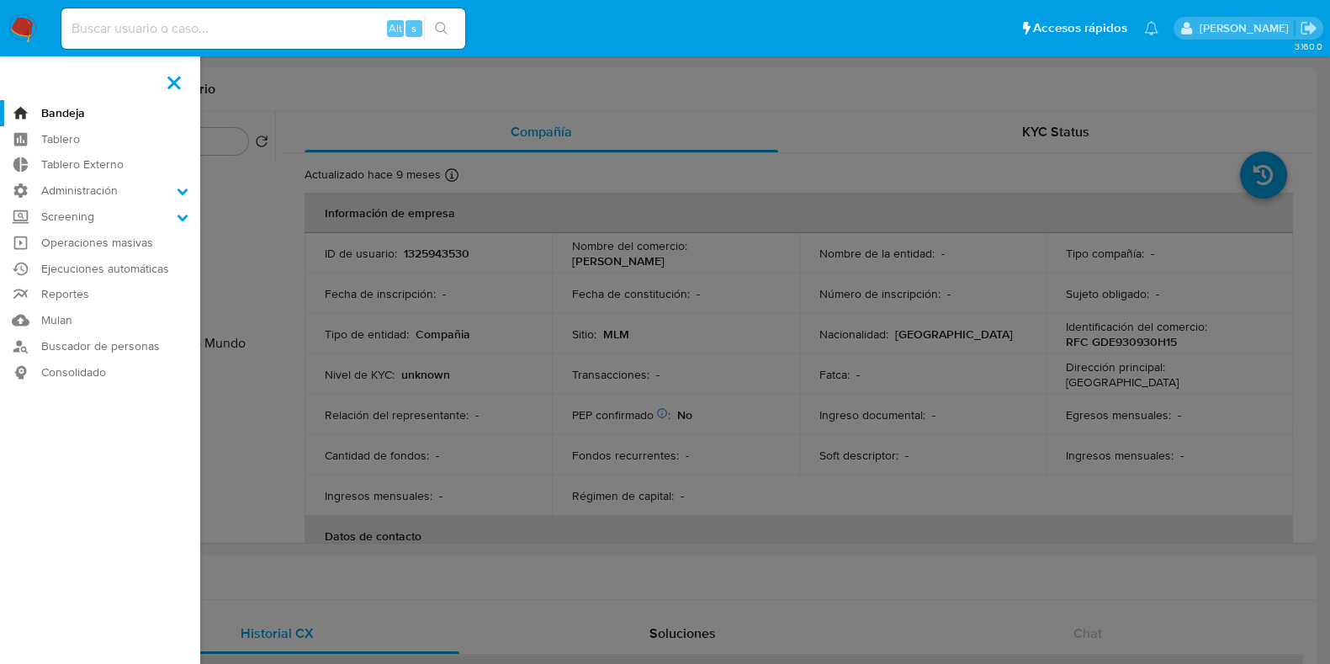
click at [740, 94] on label at bounding box center [665, 332] width 1330 height 664
click at [0, 0] on input "checkbox" at bounding box center [0, 0] width 0 height 0
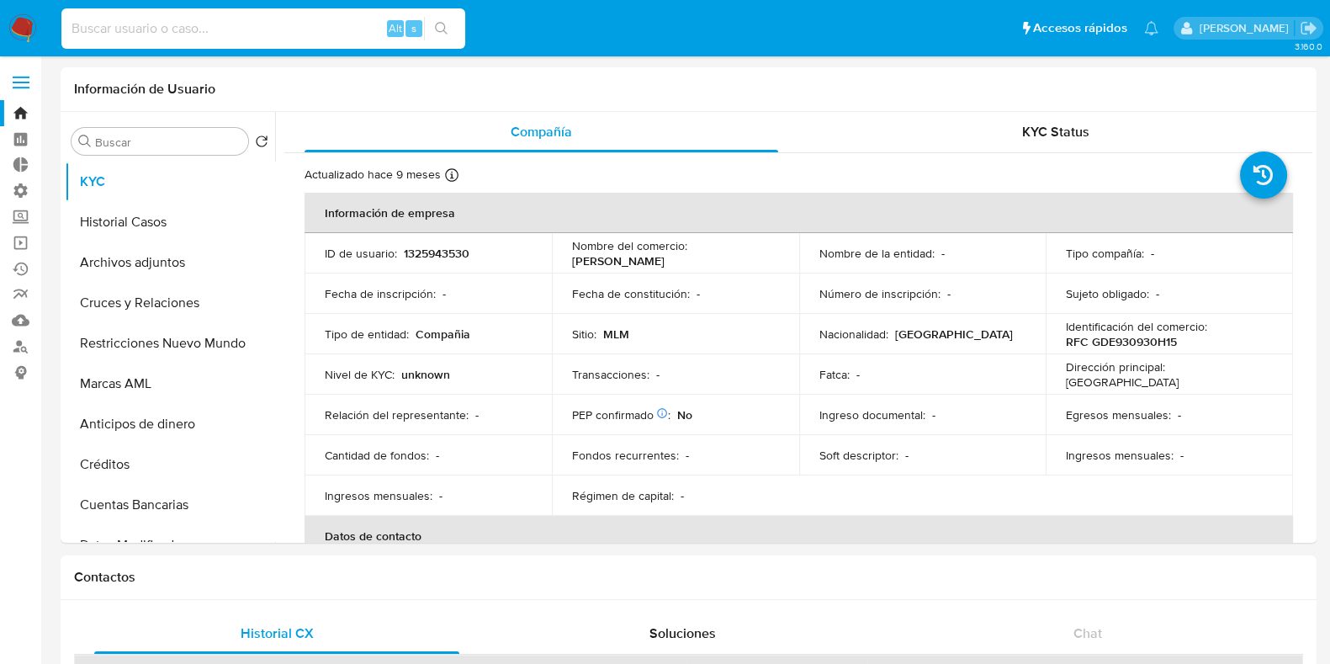
click at [156, 23] on input at bounding box center [263, 29] width 404 height 22
paste input "2036233303"
click at [156, 23] on input "2036233303" at bounding box center [263, 29] width 404 height 22
type input "2036233303"
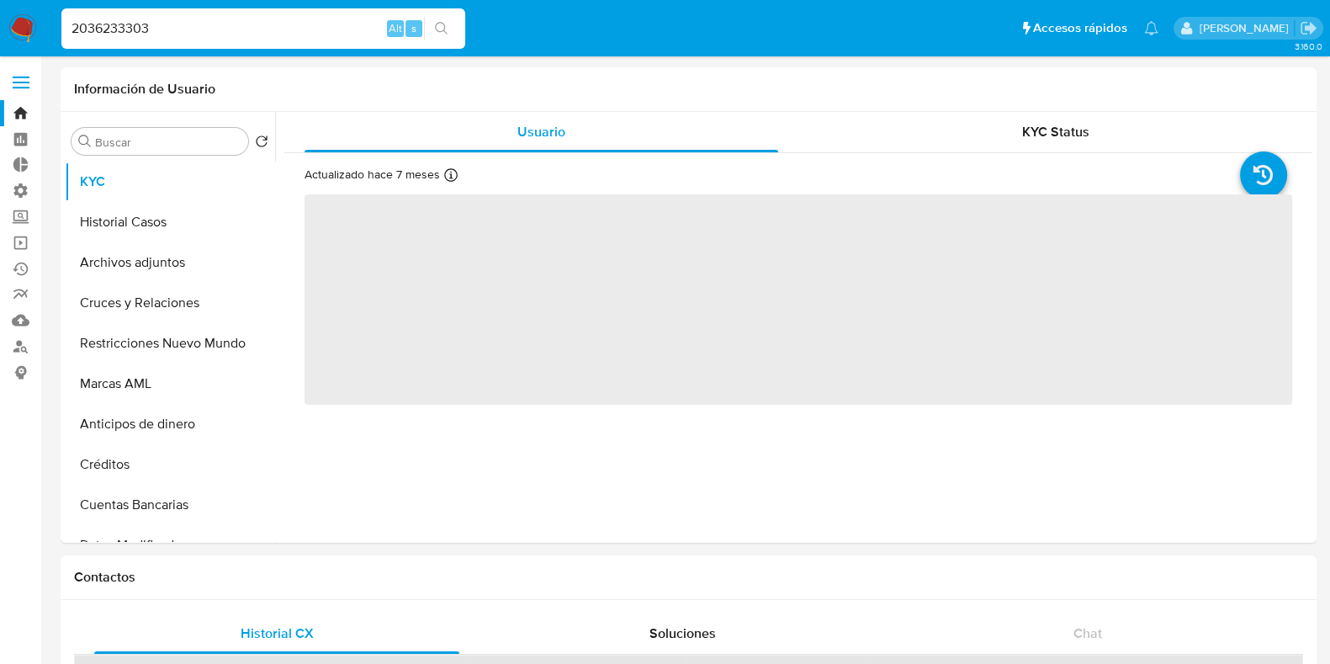
select select "10"
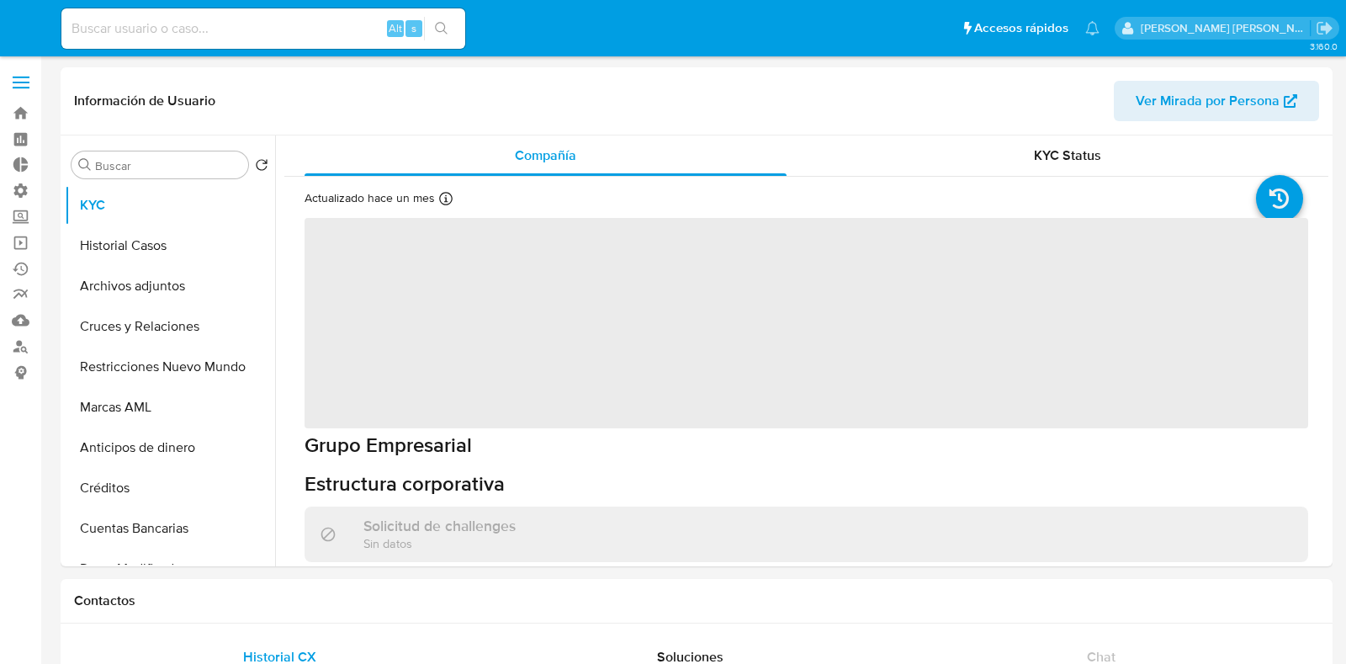
select select "10"
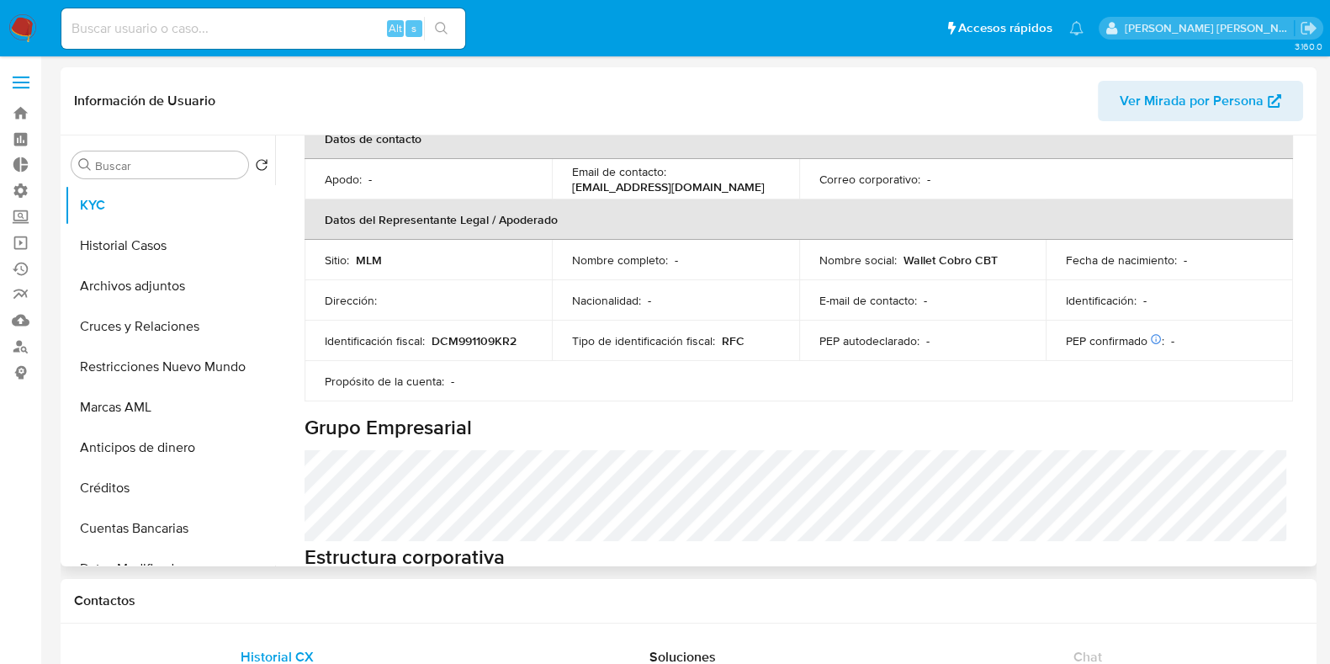
scroll to position [526, 0]
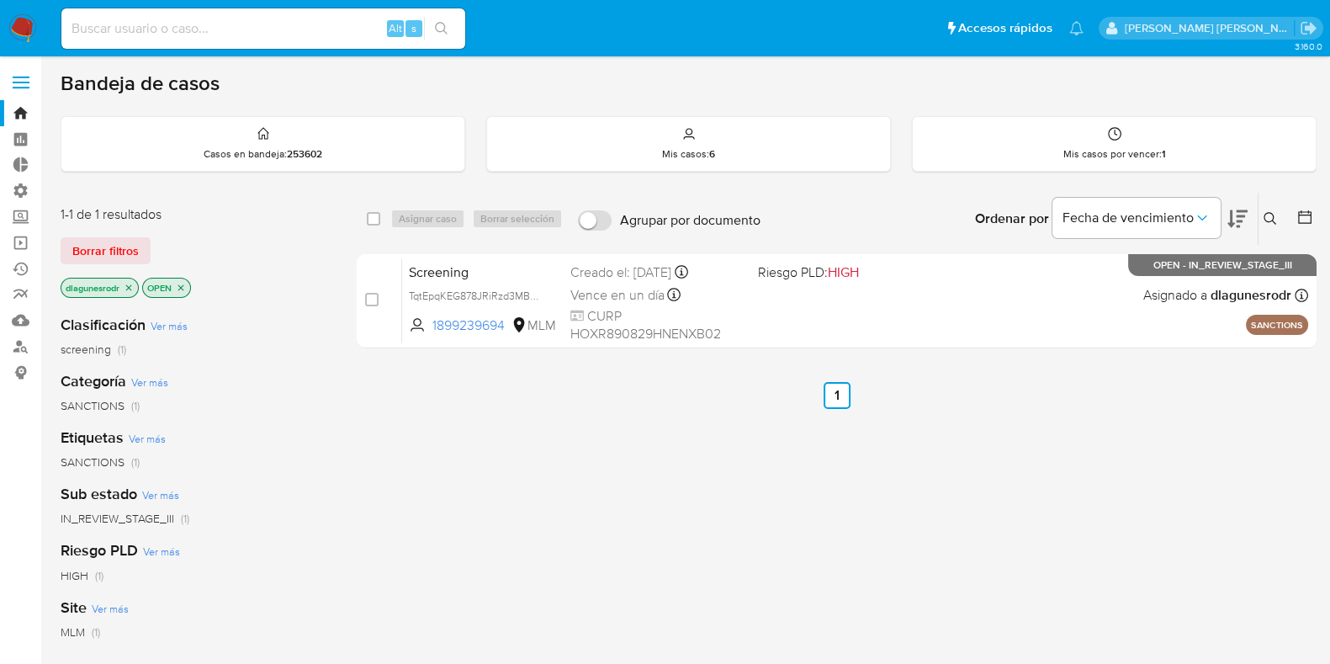
click at [261, 16] on div "Alt s" at bounding box center [263, 28] width 404 height 40
click at [260, 33] on input at bounding box center [263, 29] width 404 height 22
paste input "1634088914"
type input "1634088914"
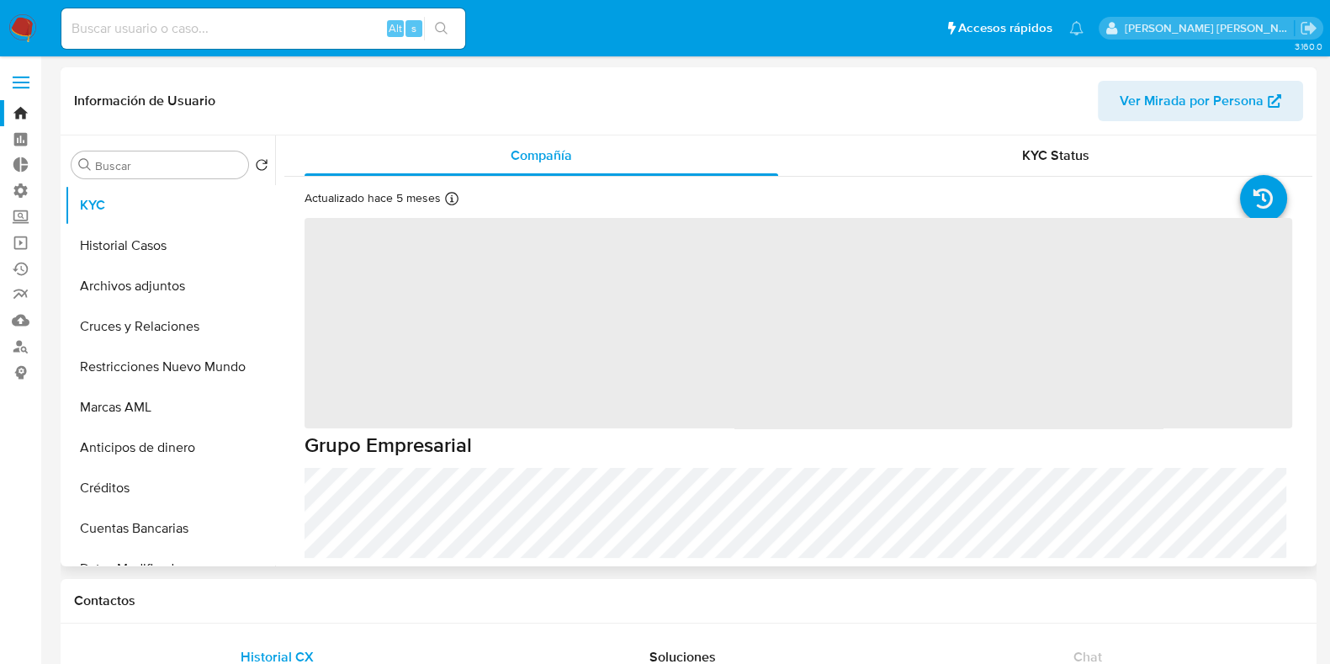
select select "10"
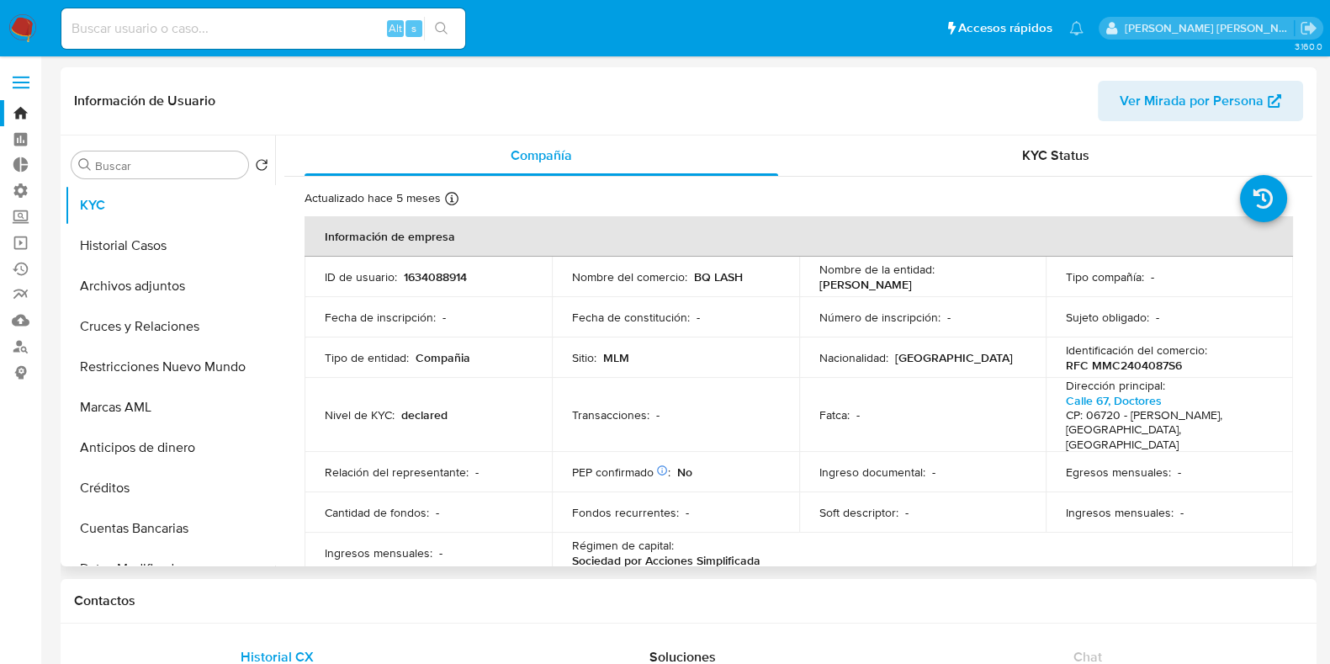
click at [1216, 89] on span "Ver Mirada por Persona" at bounding box center [1191, 101] width 144 height 40
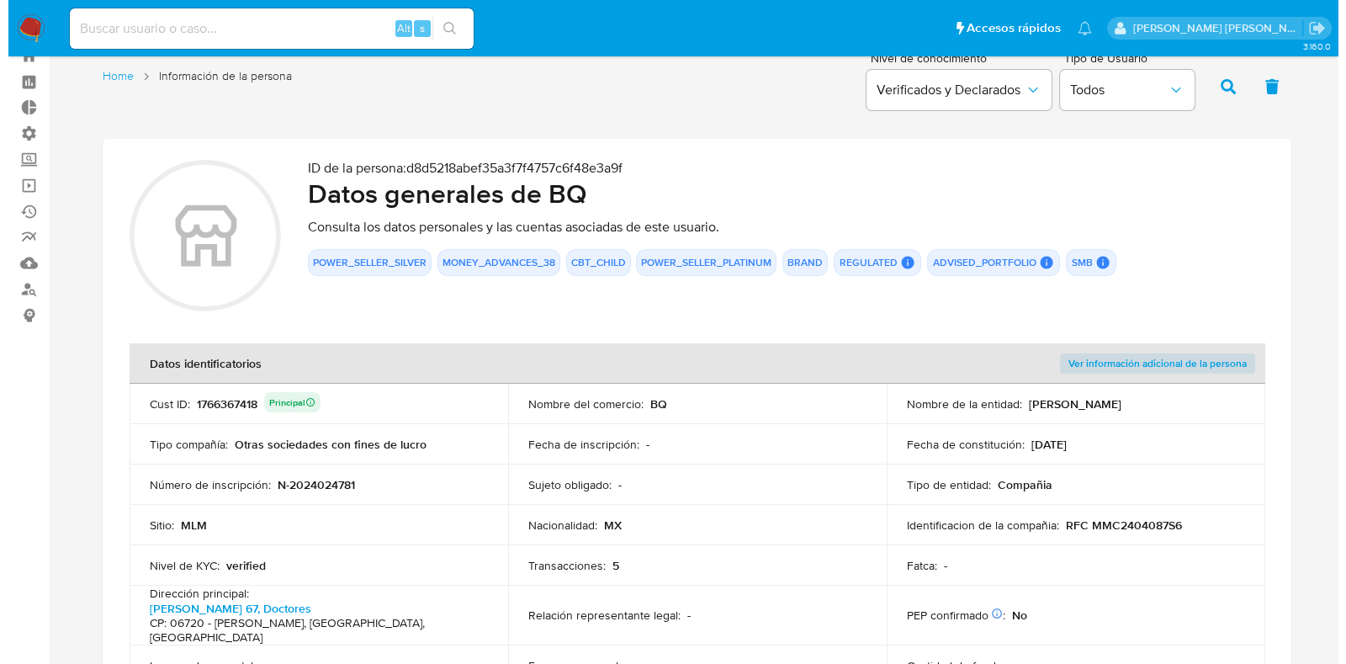
scroll to position [104, 0]
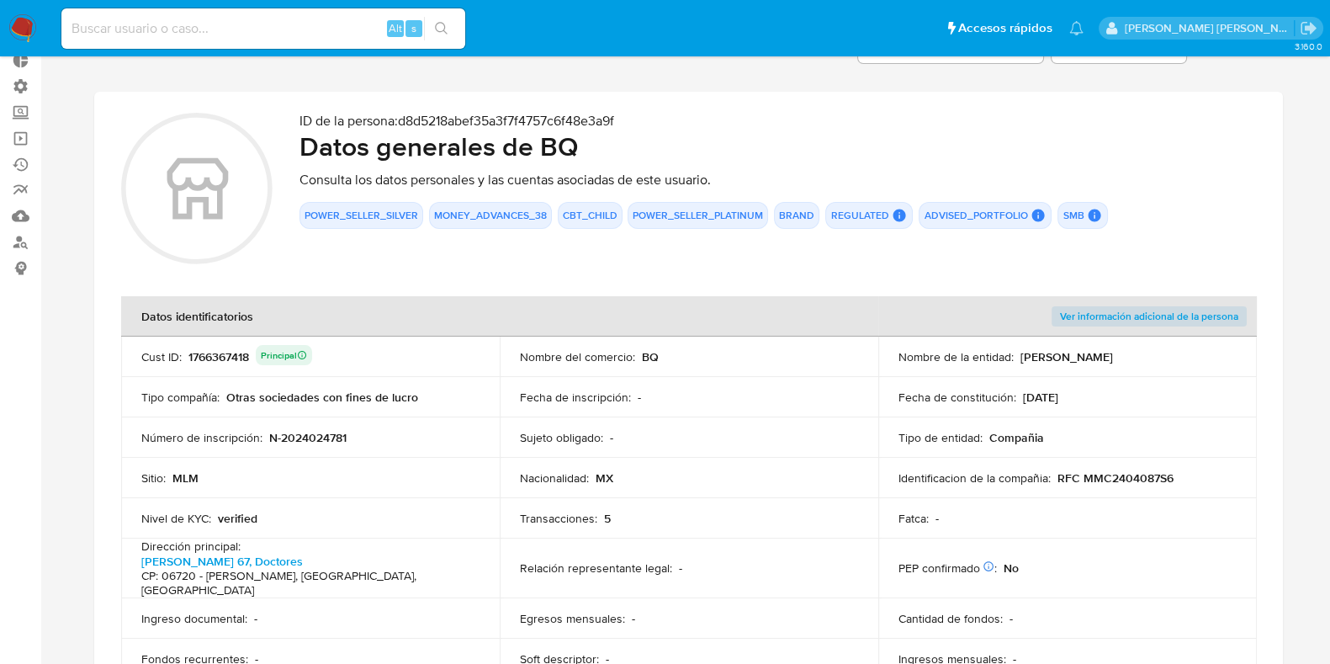
click at [1190, 312] on span "Ver información adicional de la persona" at bounding box center [1149, 316] width 178 height 17
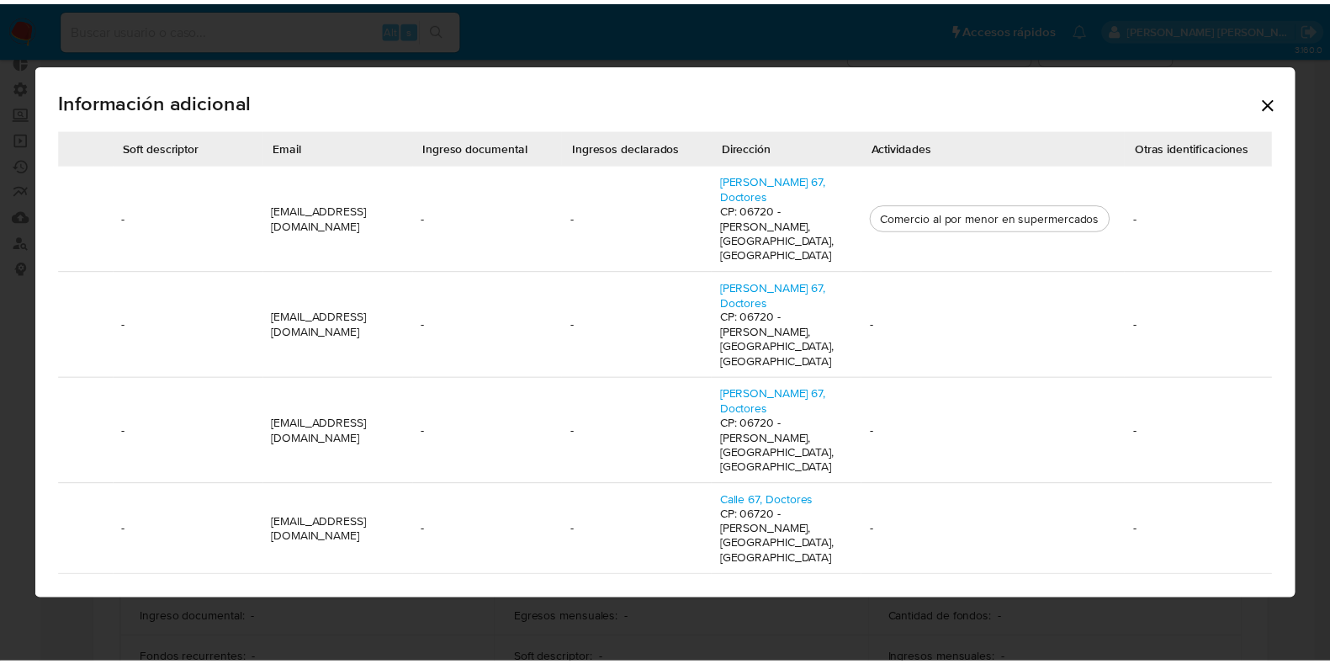
scroll to position [0, 773]
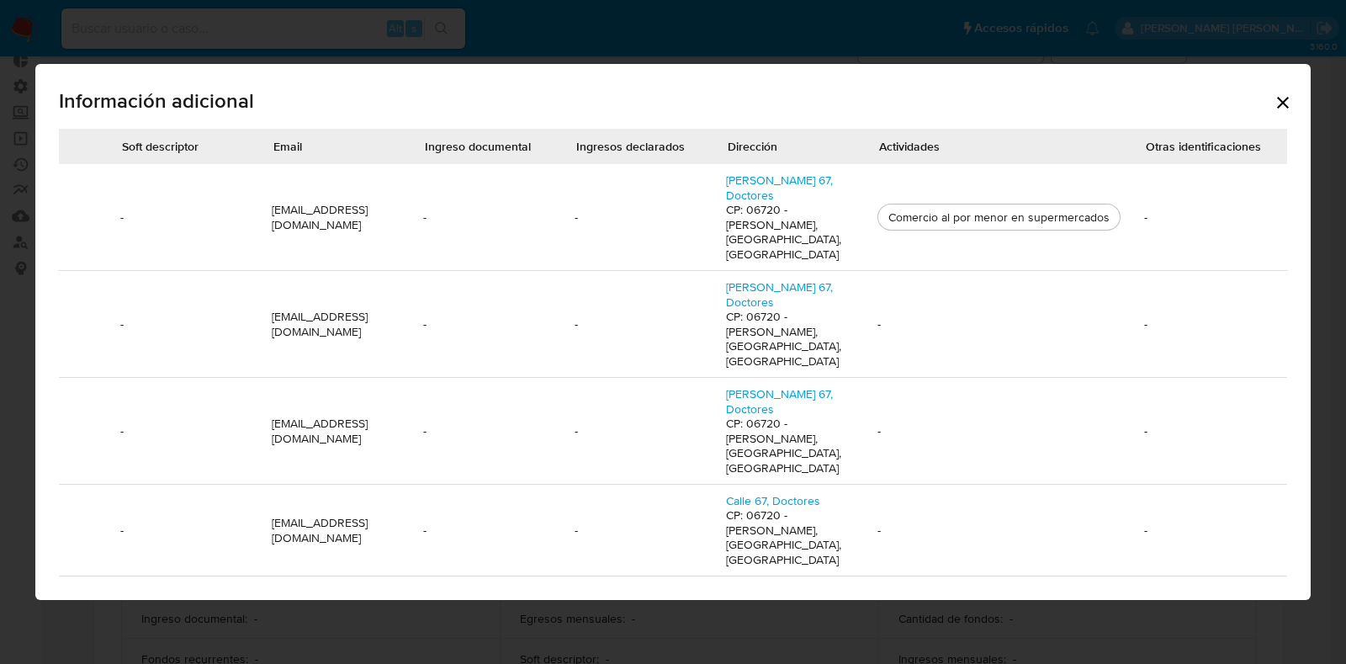
click at [1077, 225] on div "Comercio al por menor en supermercados" at bounding box center [998, 216] width 235 height 15
click at [763, 310] on link "Dr. Valenzuela 67, Doctores" at bounding box center [779, 294] width 107 height 32
click at [1281, 109] on icon "Cerrar" at bounding box center [1283, 103] width 12 height 12
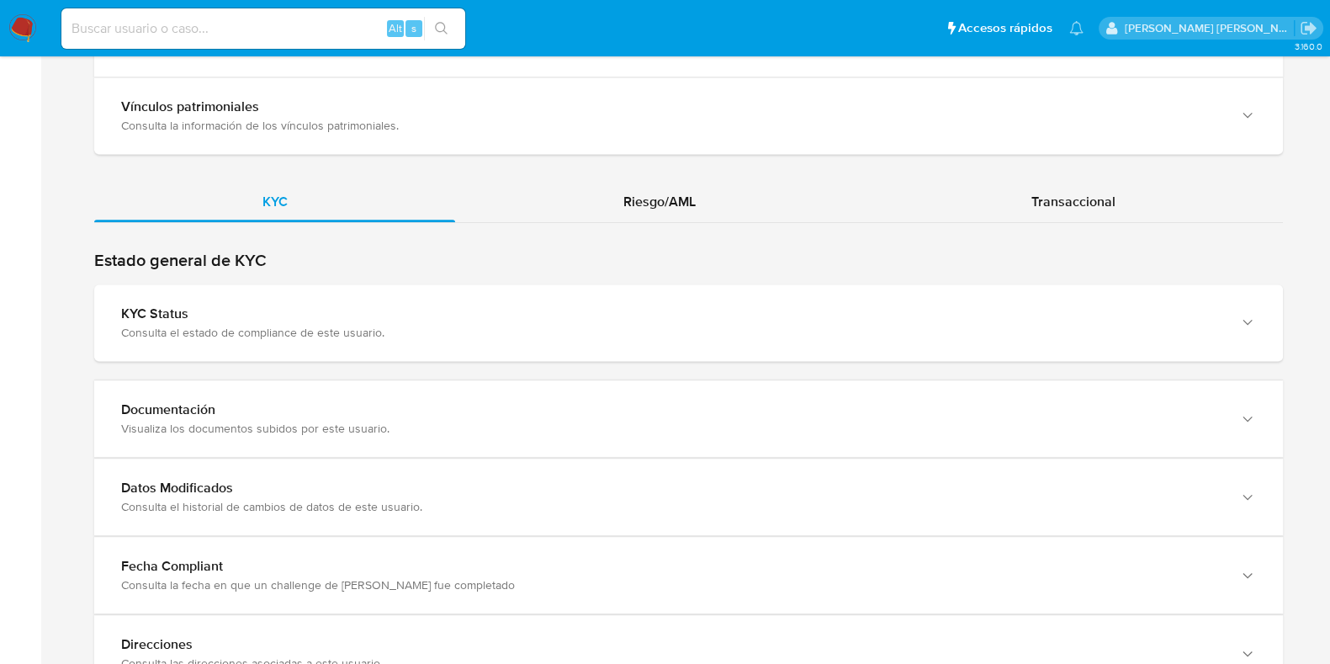
scroll to position [1779, 0]
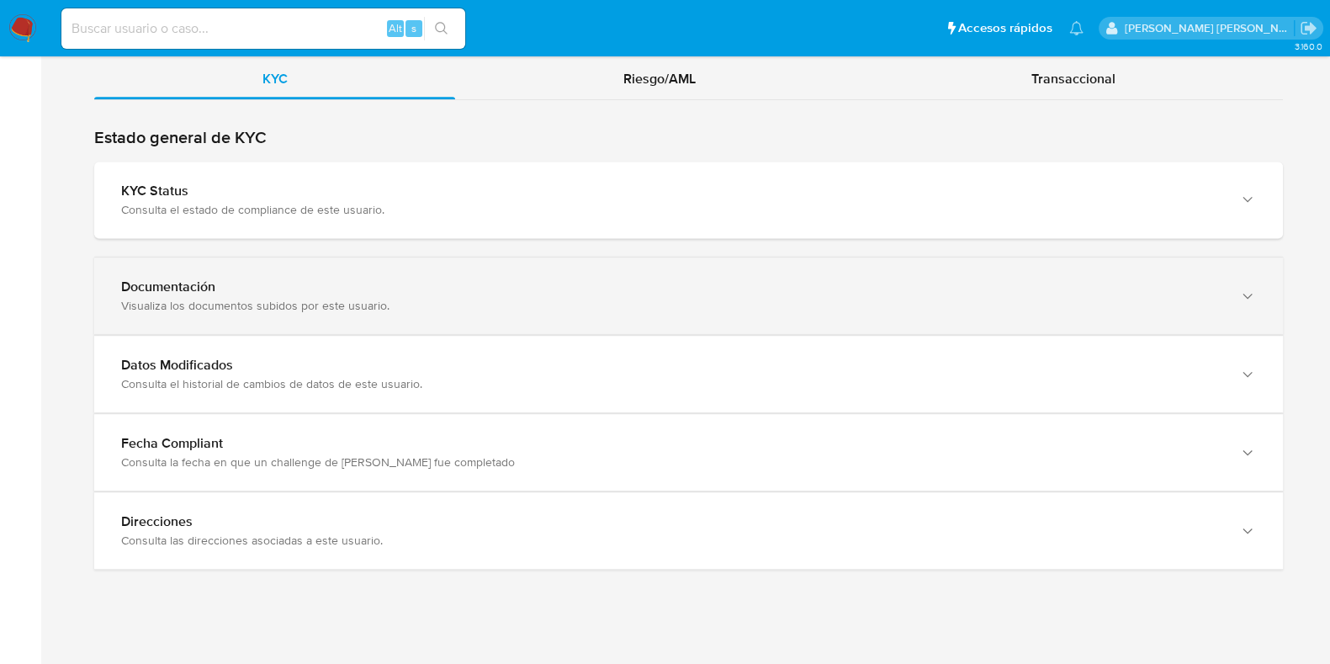
click at [911, 298] on div "Visualiza los documentos subidos por este usuario." at bounding box center [671, 305] width 1101 height 15
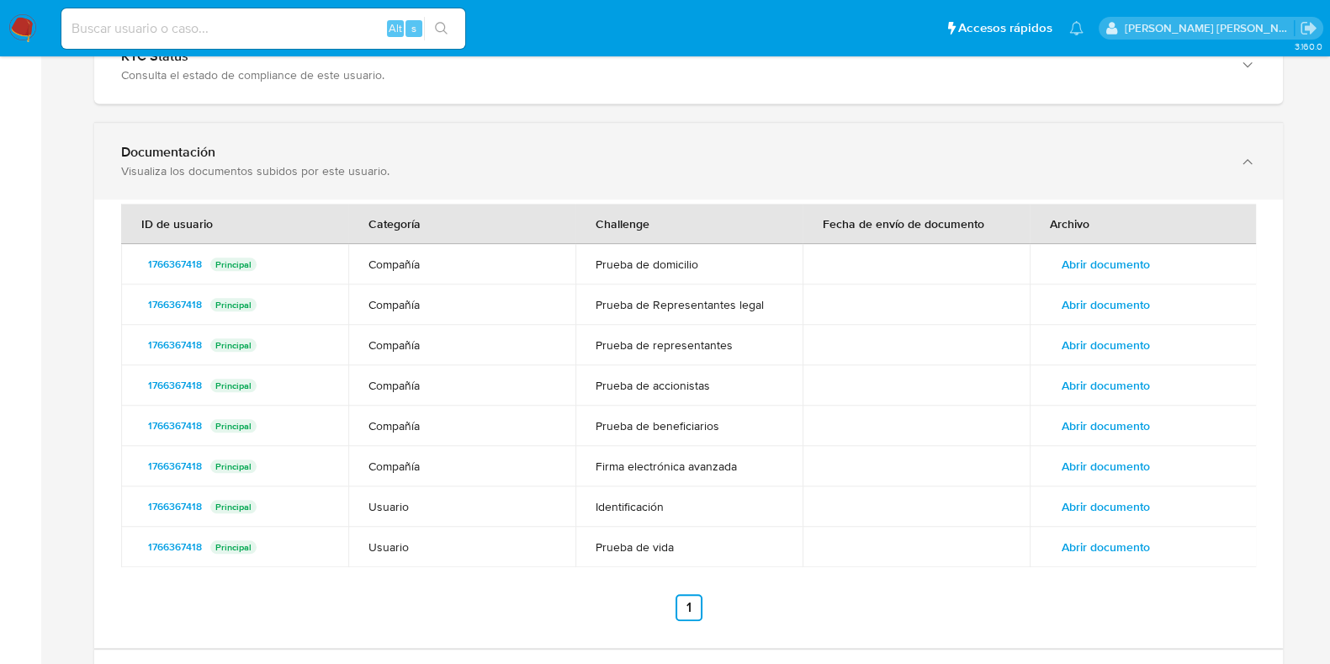
scroll to position [1989, 0]
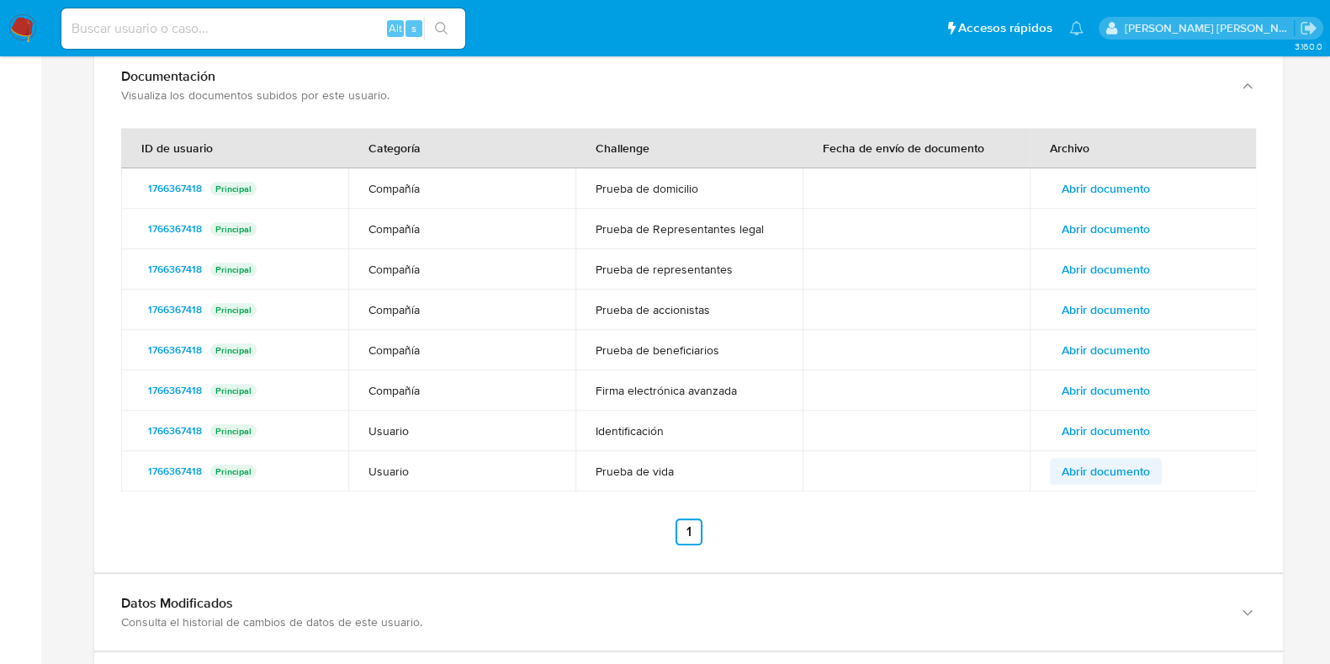
click at [1123, 459] on span "Abrir documento" at bounding box center [1105, 471] width 88 height 24
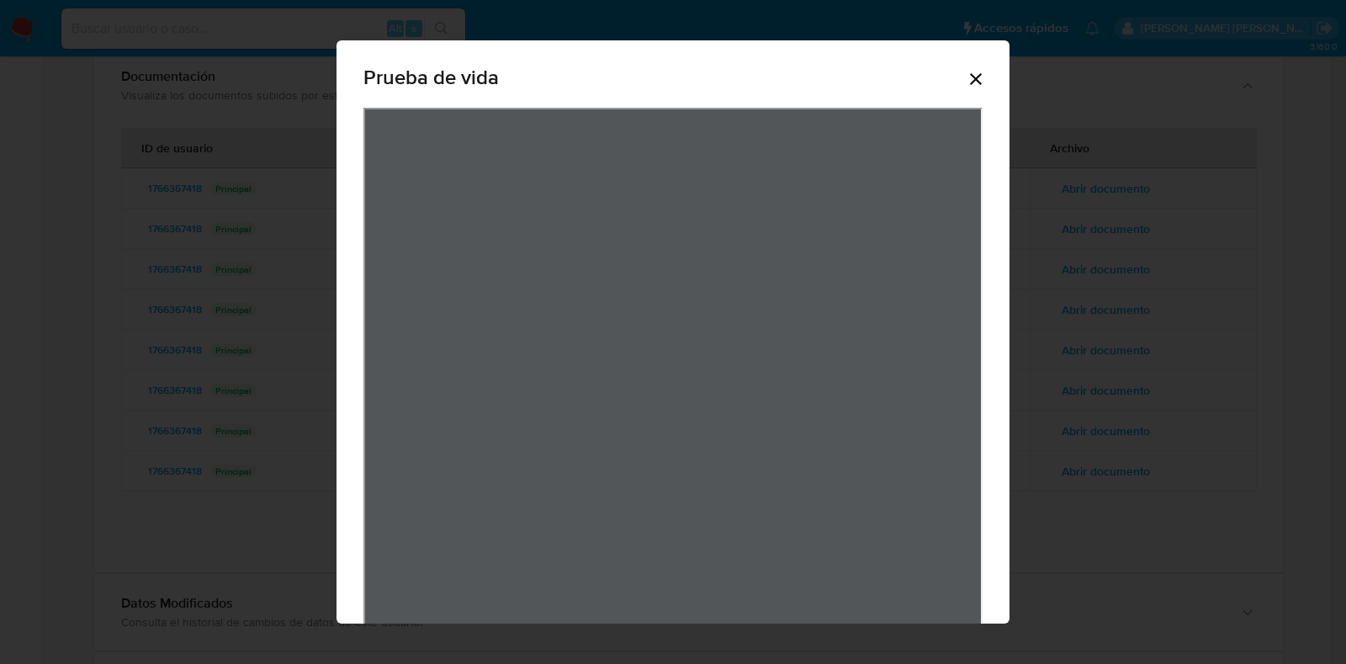
click at [970, 76] on icon "Cerrar" at bounding box center [976, 79] width 12 height 12
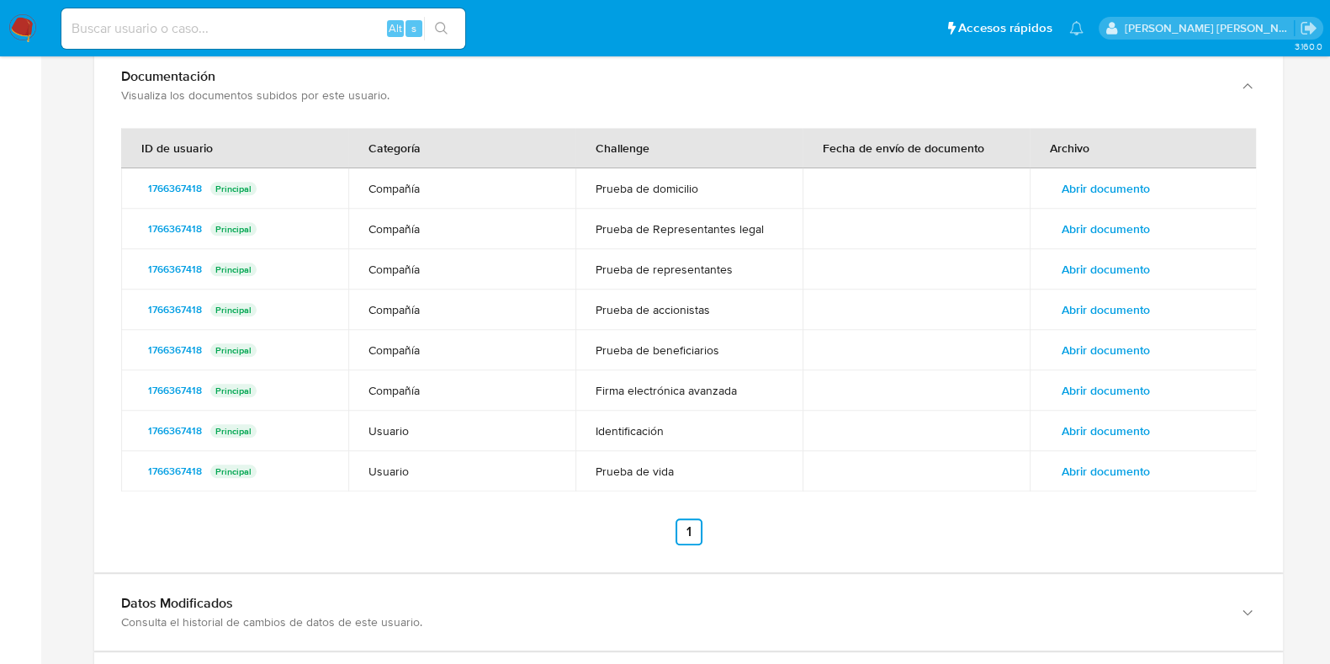
click at [1135, 419] on span "Abrir documento" at bounding box center [1105, 431] width 88 height 24
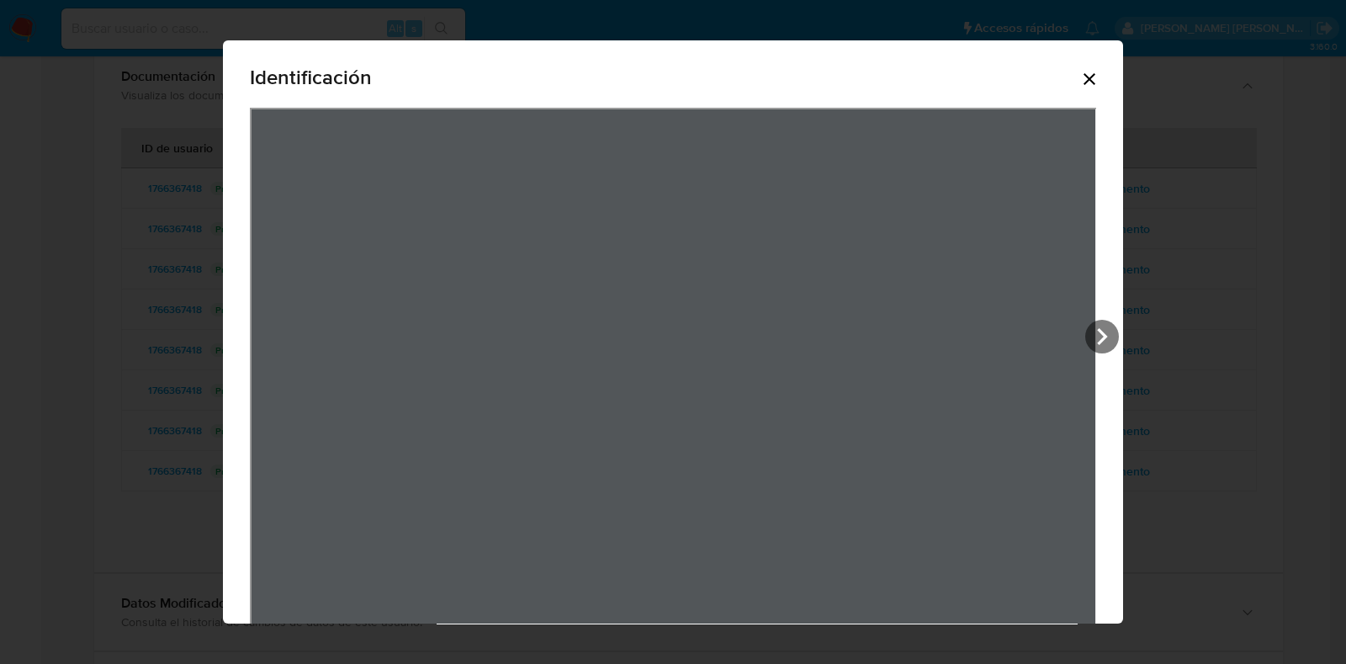
click at [1079, 82] on icon "Cerrar" at bounding box center [1089, 79] width 20 height 20
